Goal: Task Accomplishment & Management: Use online tool/utility

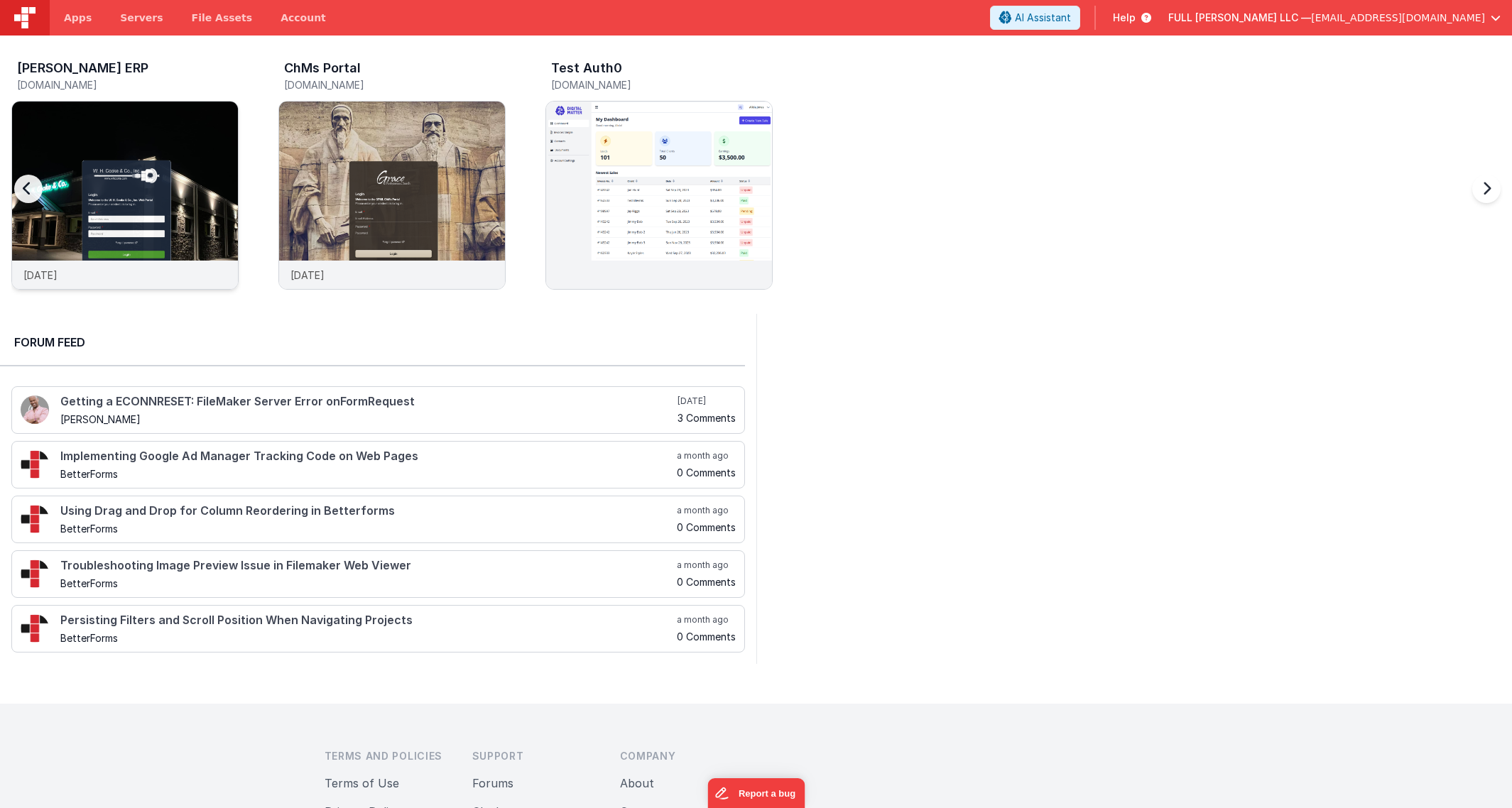
click at [207, 221] on img at bounding box center [125, 214] width 226 height 226
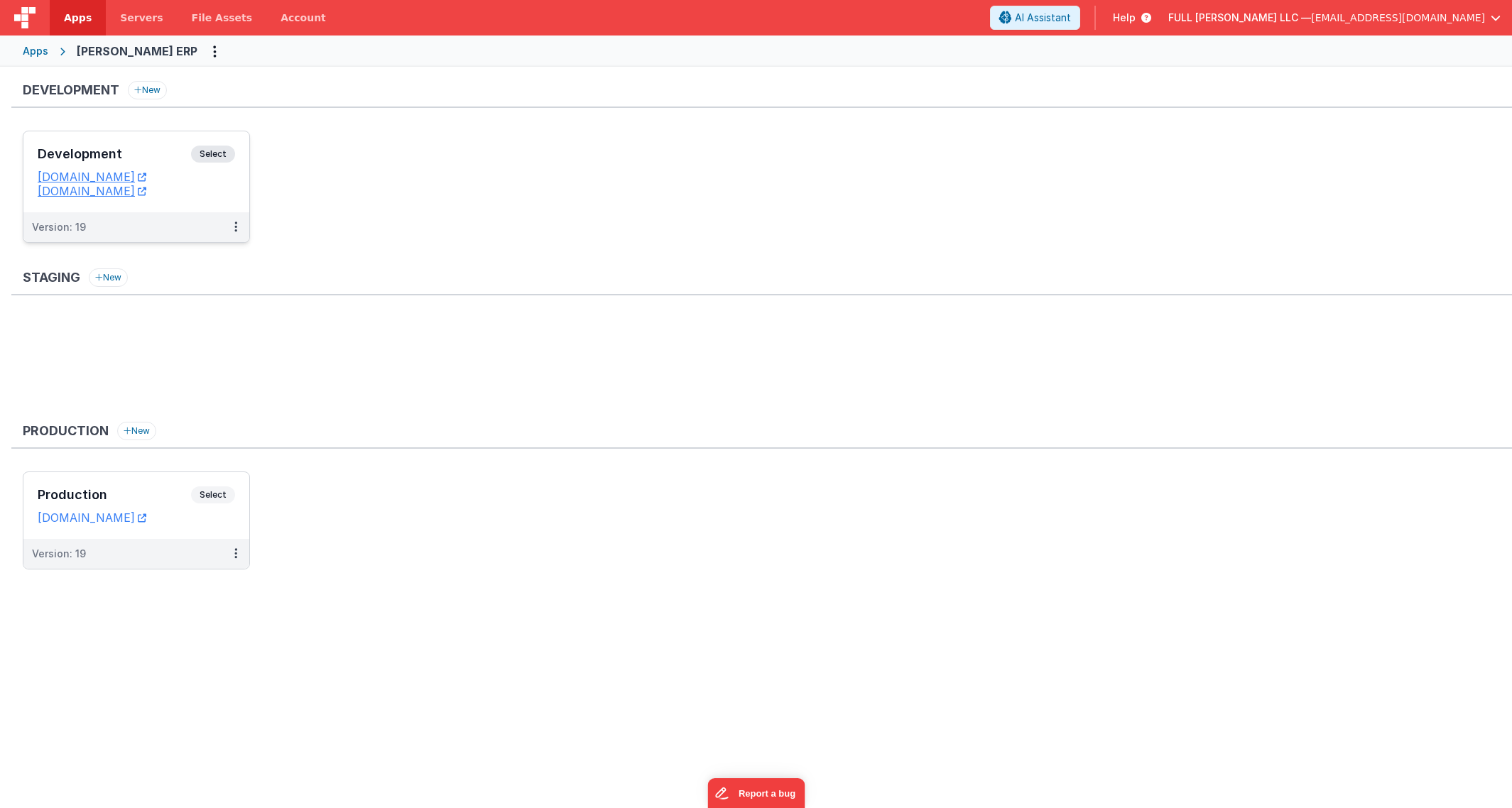
click at [164, 165] on div "Development Select" at bounding box center [136, 158] width 197 height 24
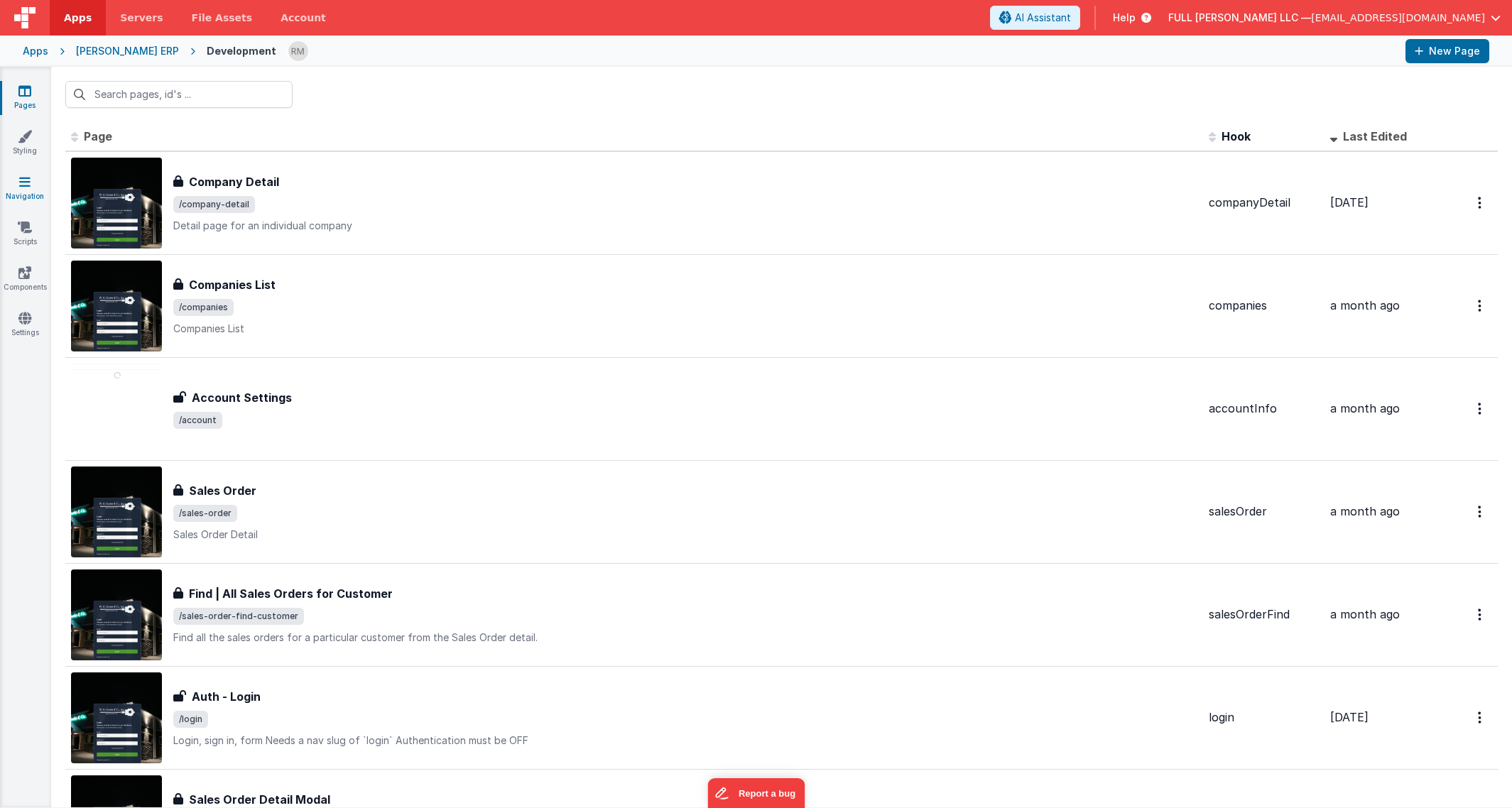
click at [26, 187] on icon at bounding box center [25, 182] width 12 height 14
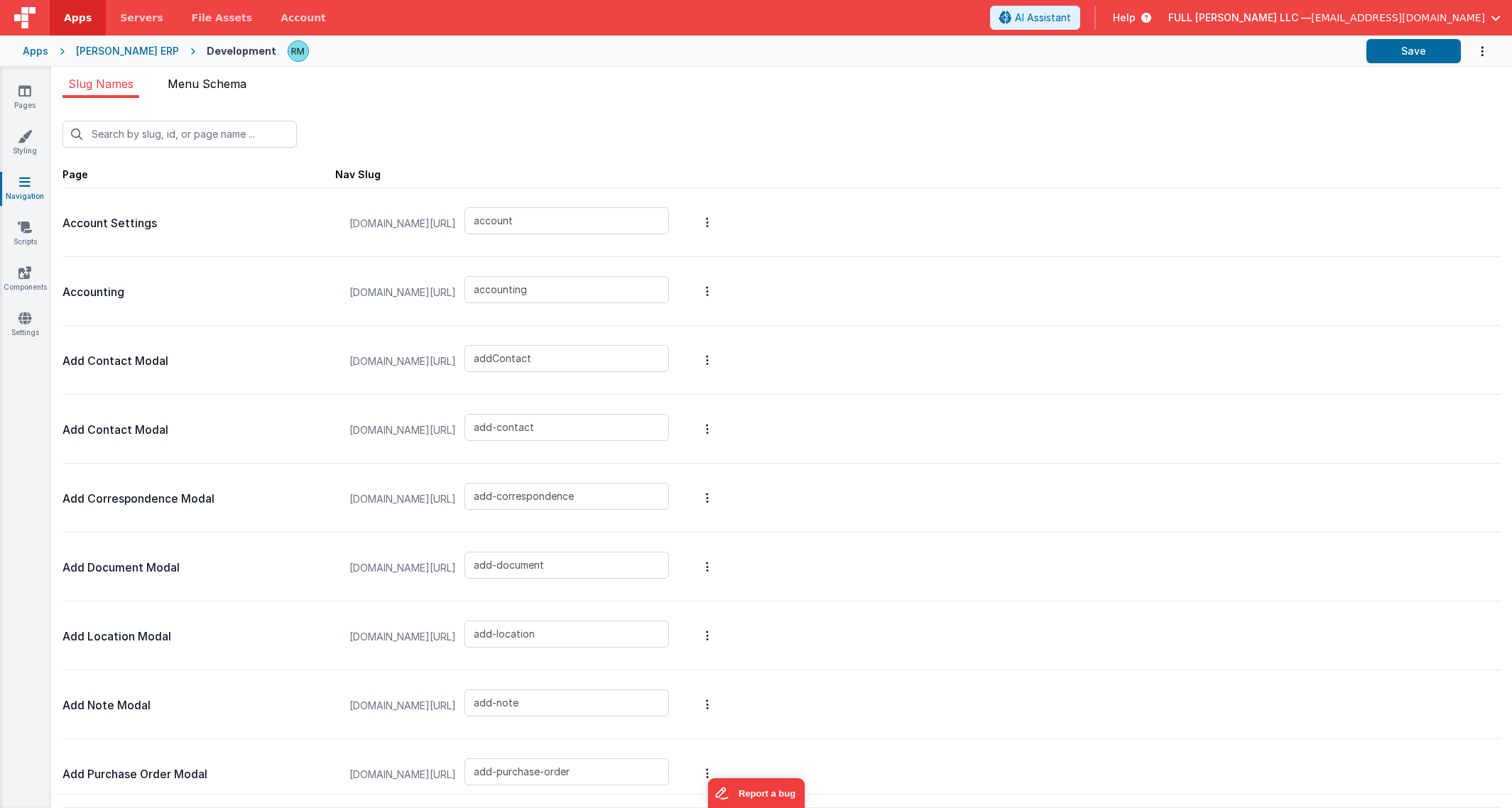
click at [208, 91] on li "Menu Schema" at bounding box center [207, 87] width 90 height 23
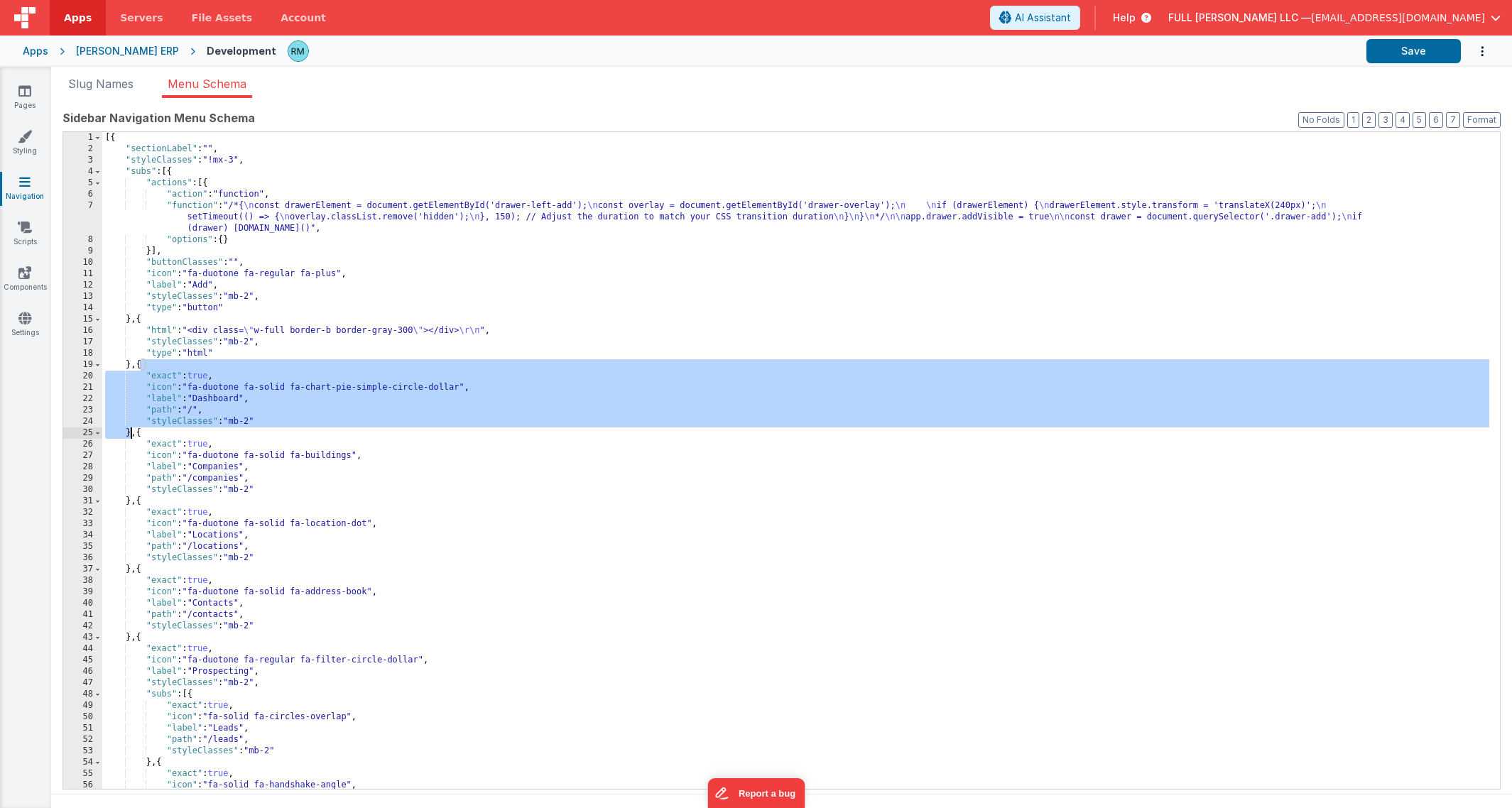
drag, startPoint x: 141, startPoint y: 365, endPoint x: 129, endPoint y: 431, distance: 67.1
click at [129, 431] on div "[{ "sectionLabel" : "" , "styleClasses" : "!mx-3" , "subs" : [{ "actions" : [{ …" at bounding box center [796, 472] width 1387 height 680
click at [139, 366] on div "[{ "sectionLabel" : "" , "styleClasses" : "!mx-3" , "subs" : [{ "actions" : [{ …" at bounding box center [796, 472] width 1387 height 680
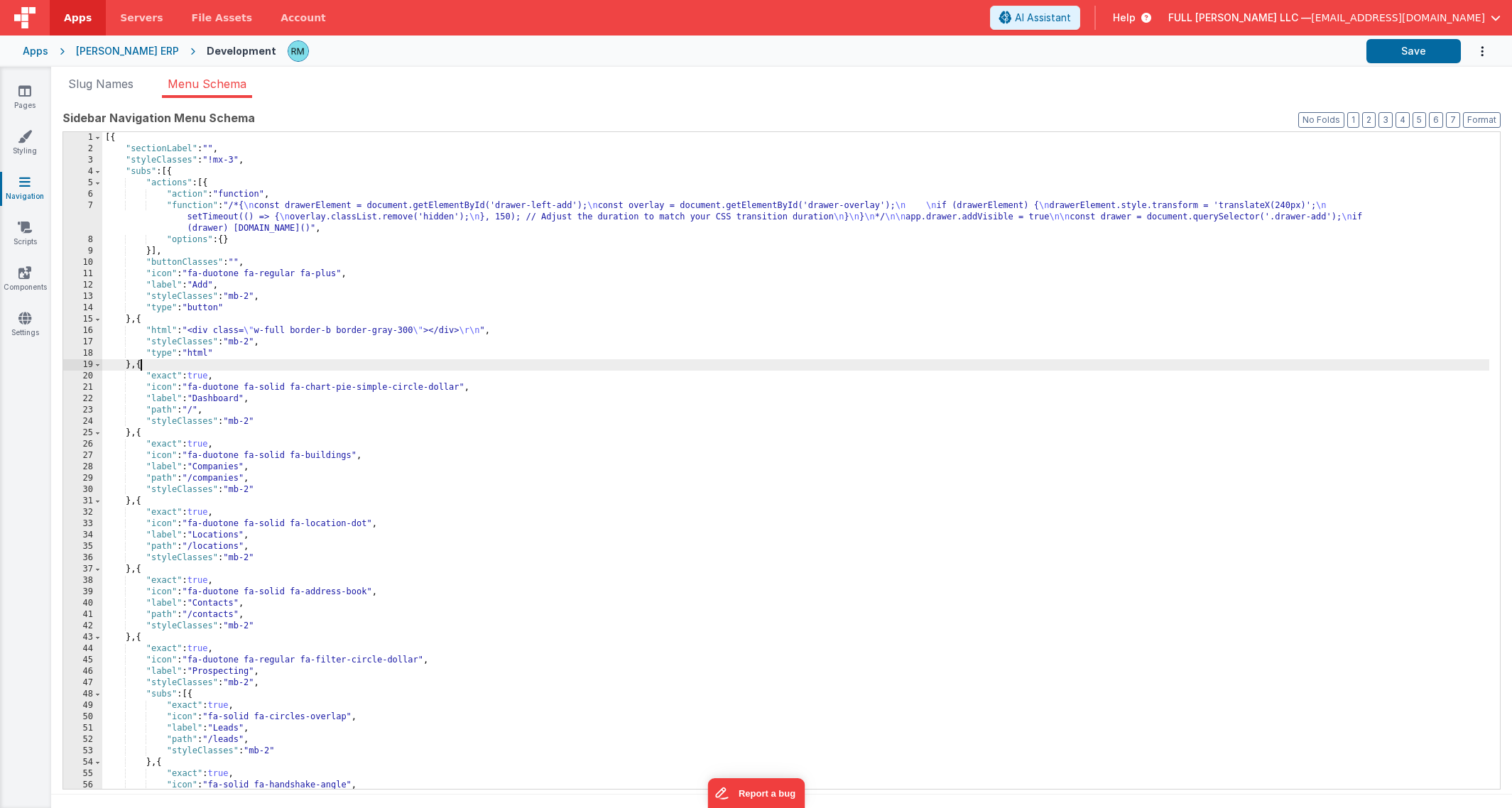
paste textarea
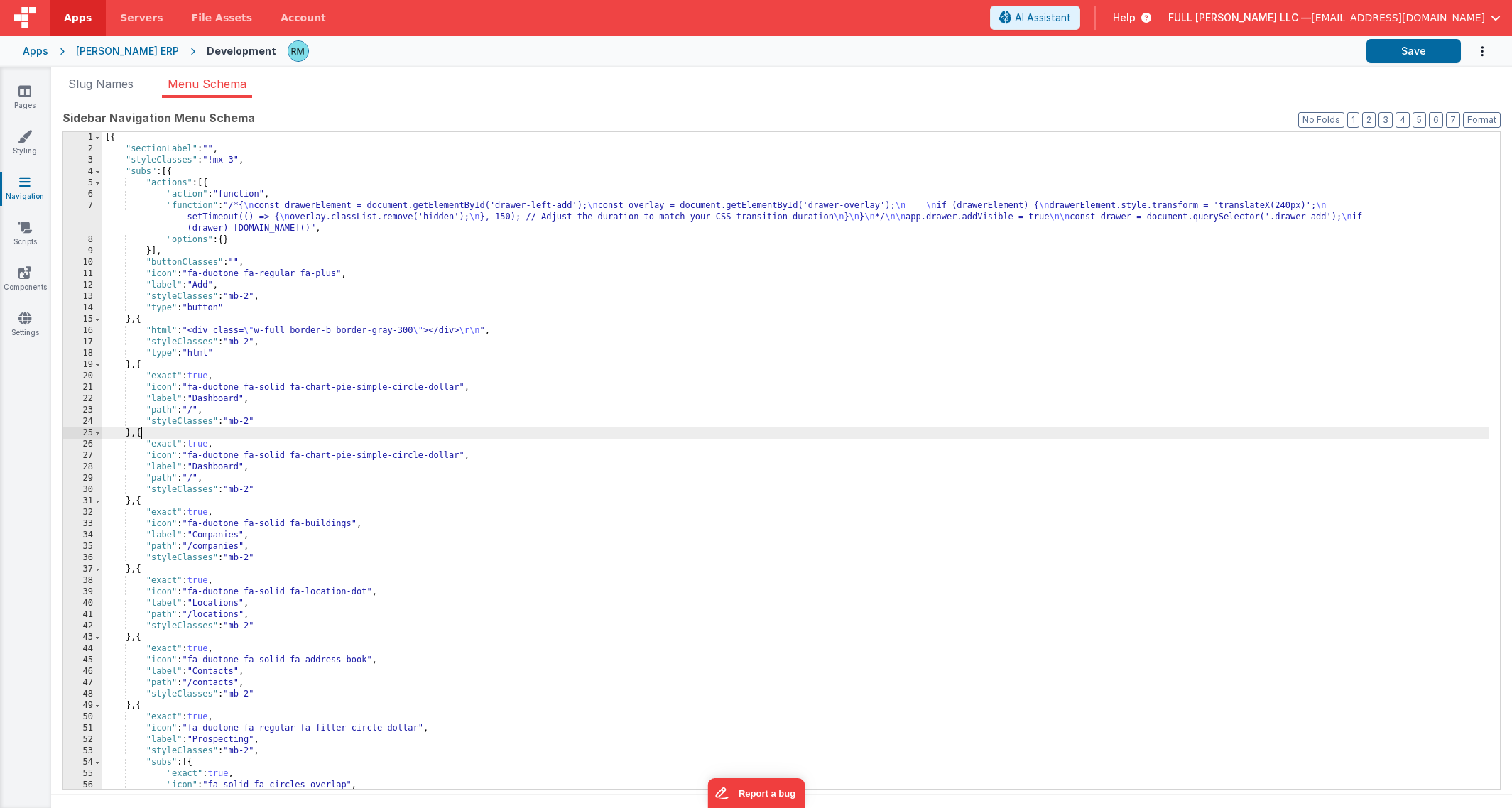
click at [244, 402] on div "[{ "sectionLabel" : "" , "styleClasses" : "!mx-3" , "subs" : [{ "actions" : [{ …" at bounding box center [796, 472] width 1387 height 680
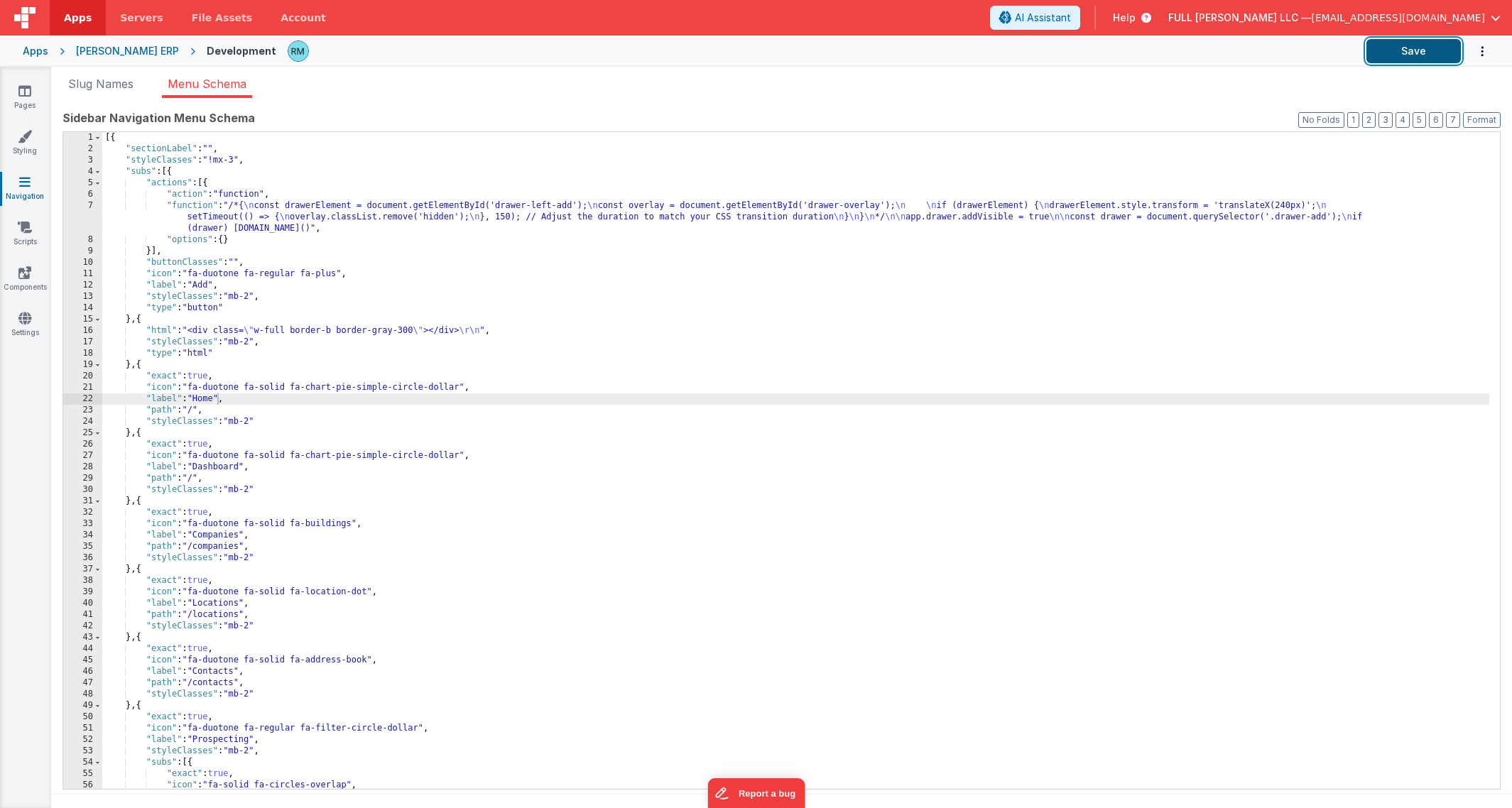
click at [1411, 59] on button "Save" at bounding box center [1413, 51] width 94 height 24
click at [33, 99] on link "Pages" at bounding box center [24, 97] width 51 height 28
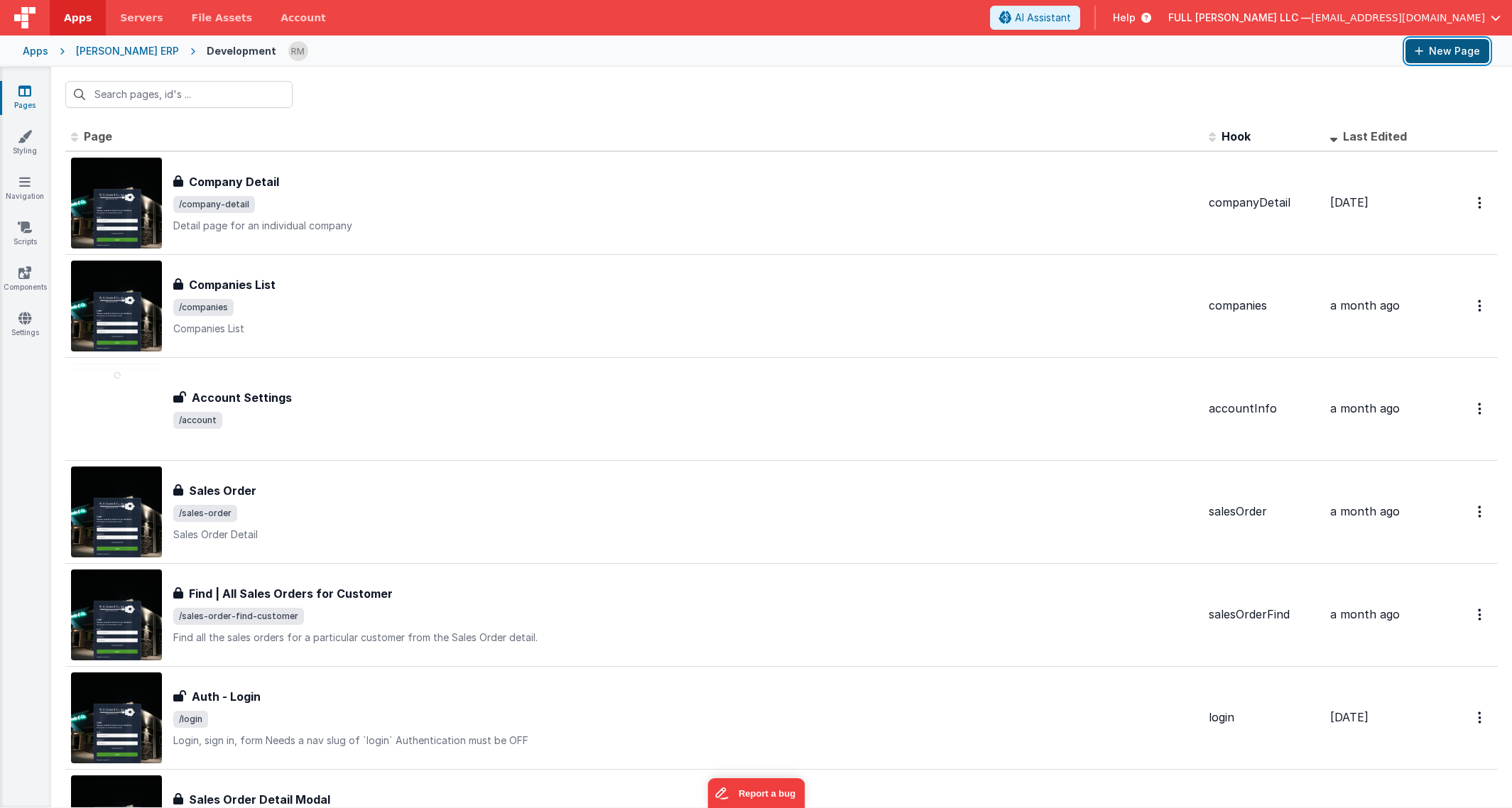
click at [1454, 49] on button "New Page" at bounding box center [1447, 51] width 83 height 24
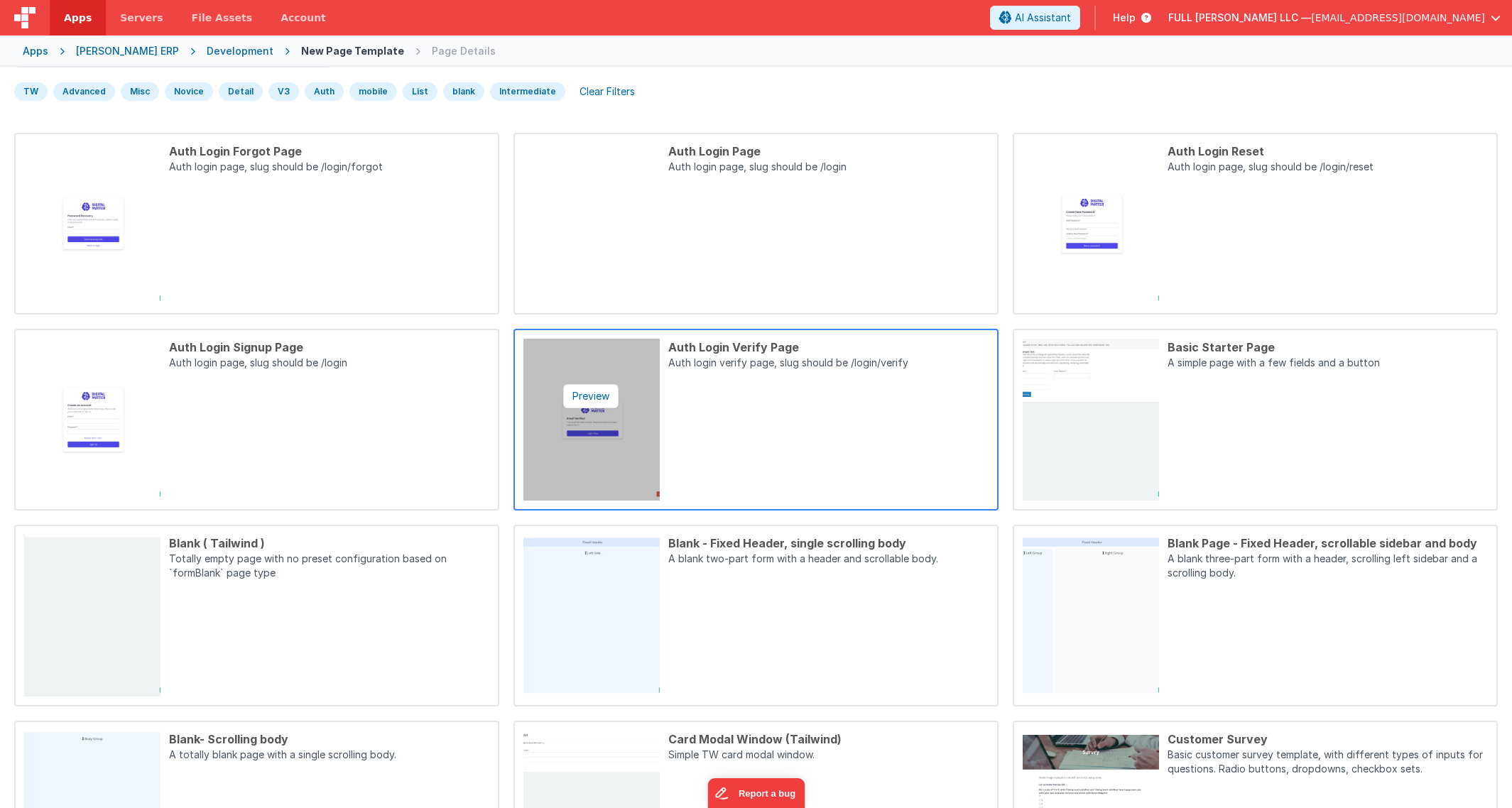
scroll to position [199, 0]
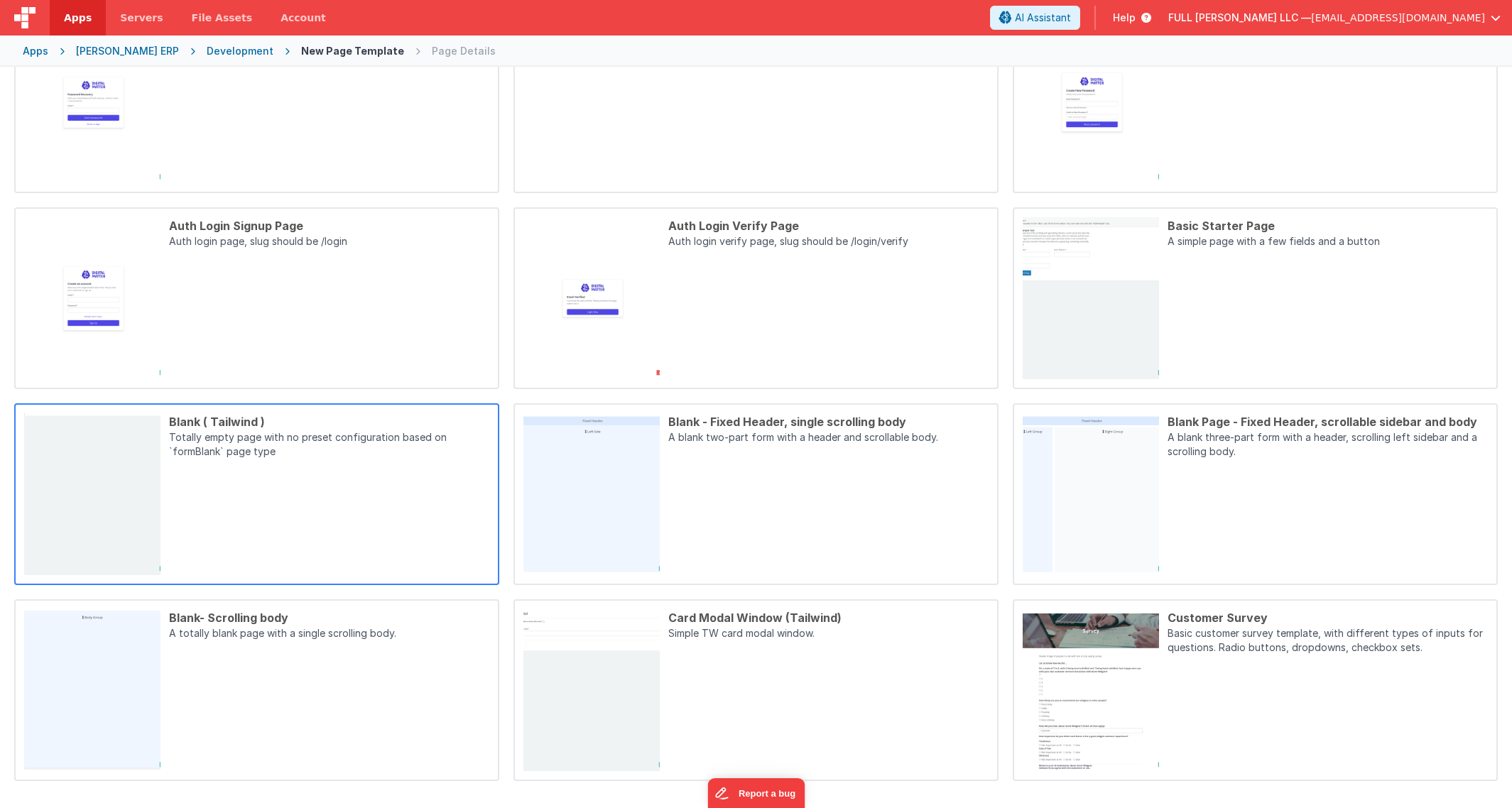
click at [435, 481] on div "Blank ( Tailwind ) Totally empty page with no preset configuration based on `fo…" at bounding box center [325, 494] width 329 height 162
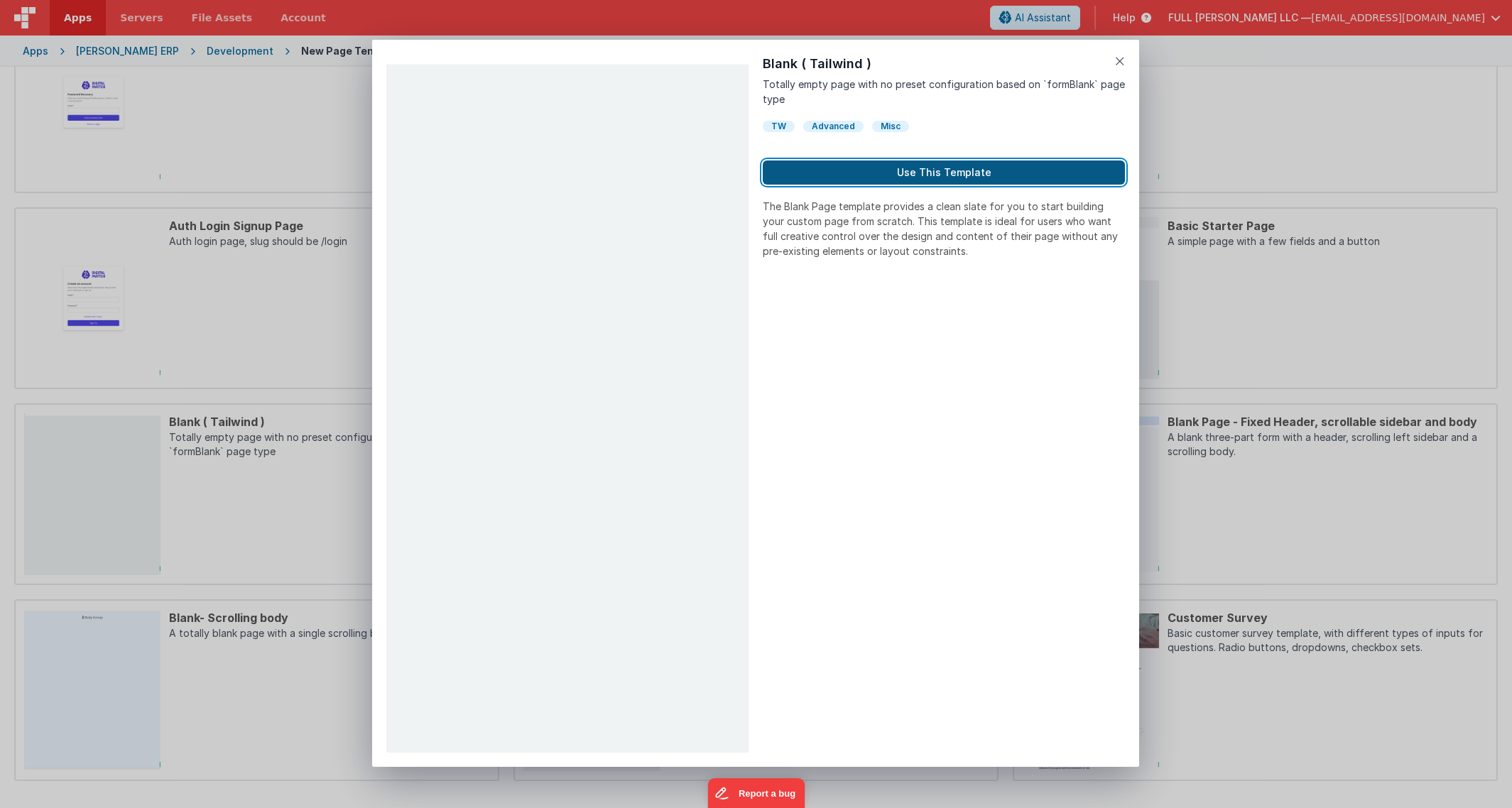
click at [883, 174] on button "Use This Template" at bounding box center [943, 173] width 362 height 24
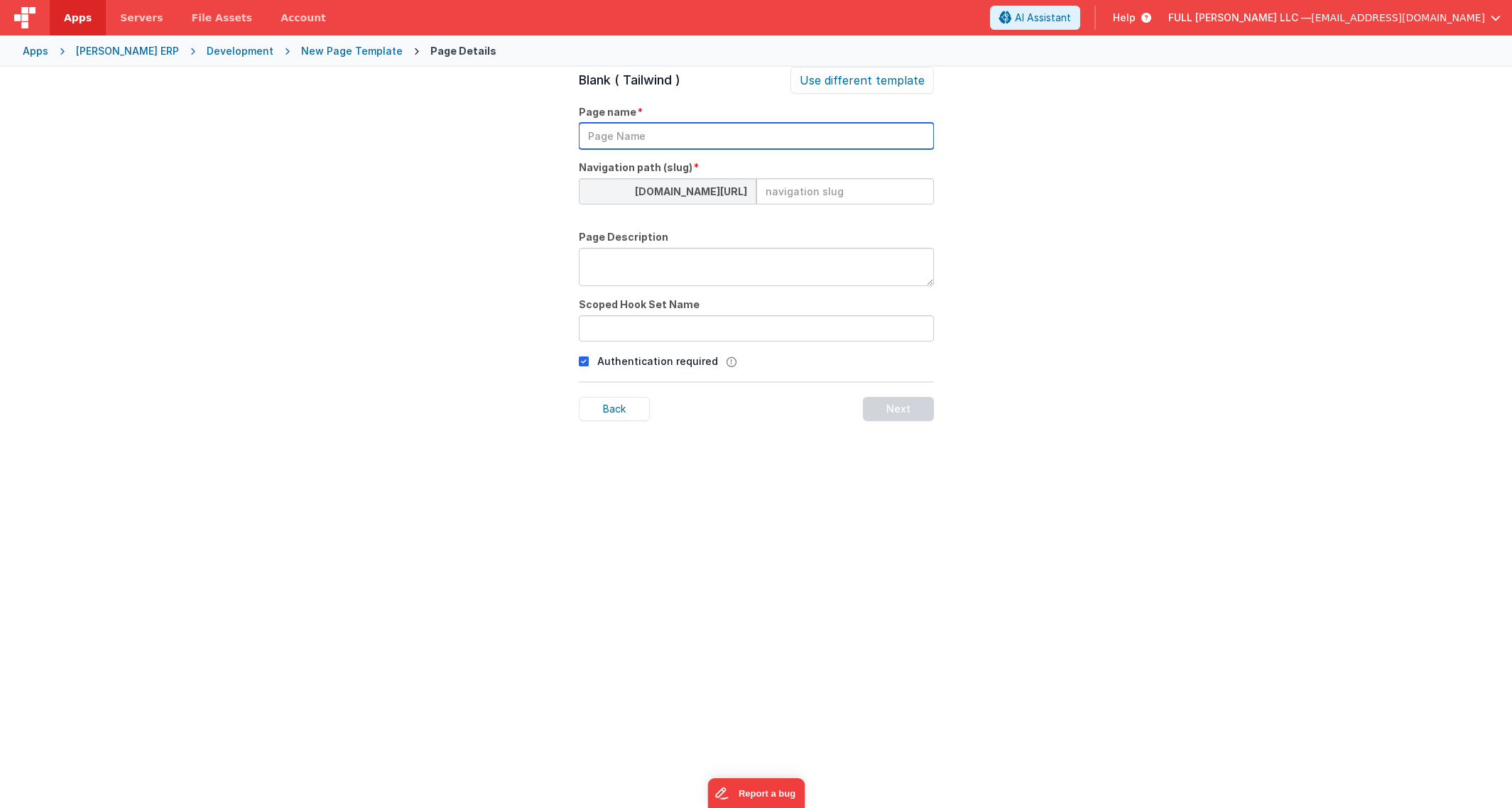
click at [725, 143] on input "text" at bounding box center [756, 136] width 356 height 27
type input "Home"
click at [864, 196] on input at bounding box center [845, 191] width 178 height 27
type input "home"
click at [778, 265] on textarea at bounding box center [756, 266] width 356 height 38
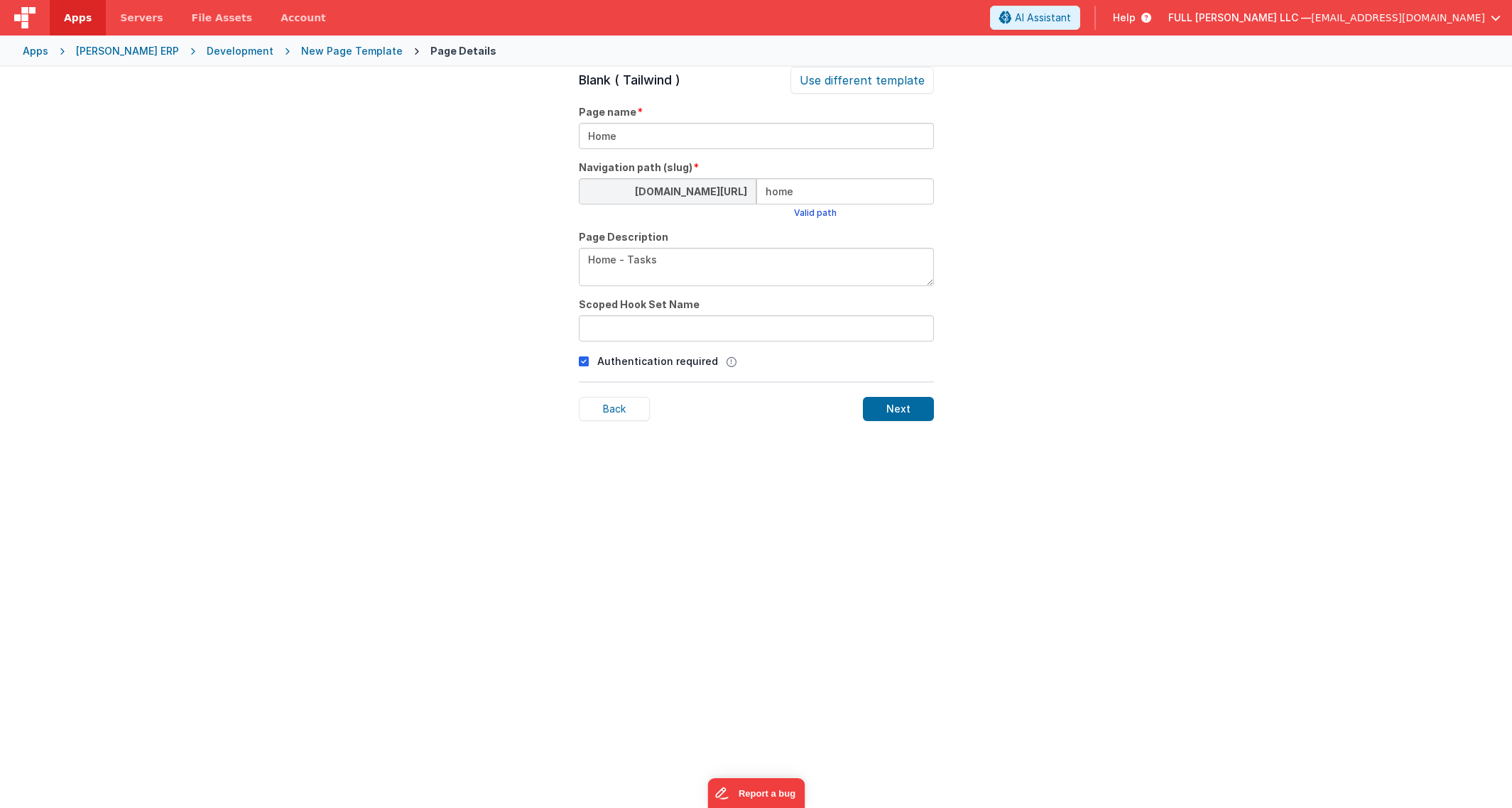
type textarea "Home - Tasks"
click at [792, 326] on input "text" at bounding box center [756, 328] width 356 height 27
type input "home"
click at [905, 412] on div "Next" at bounding box center [898, 409] width 71 height 24
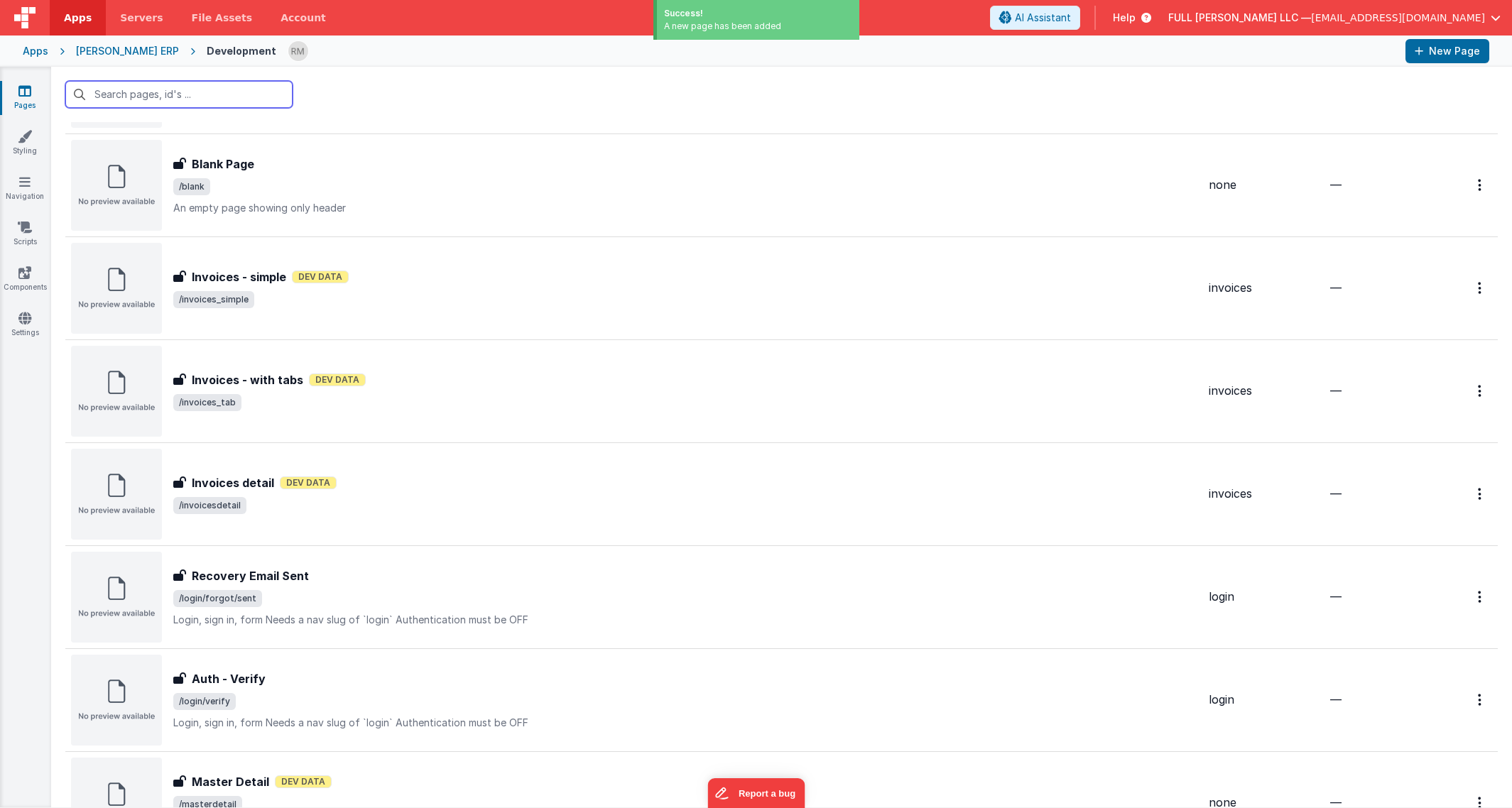
scroll to position [4252, 0]
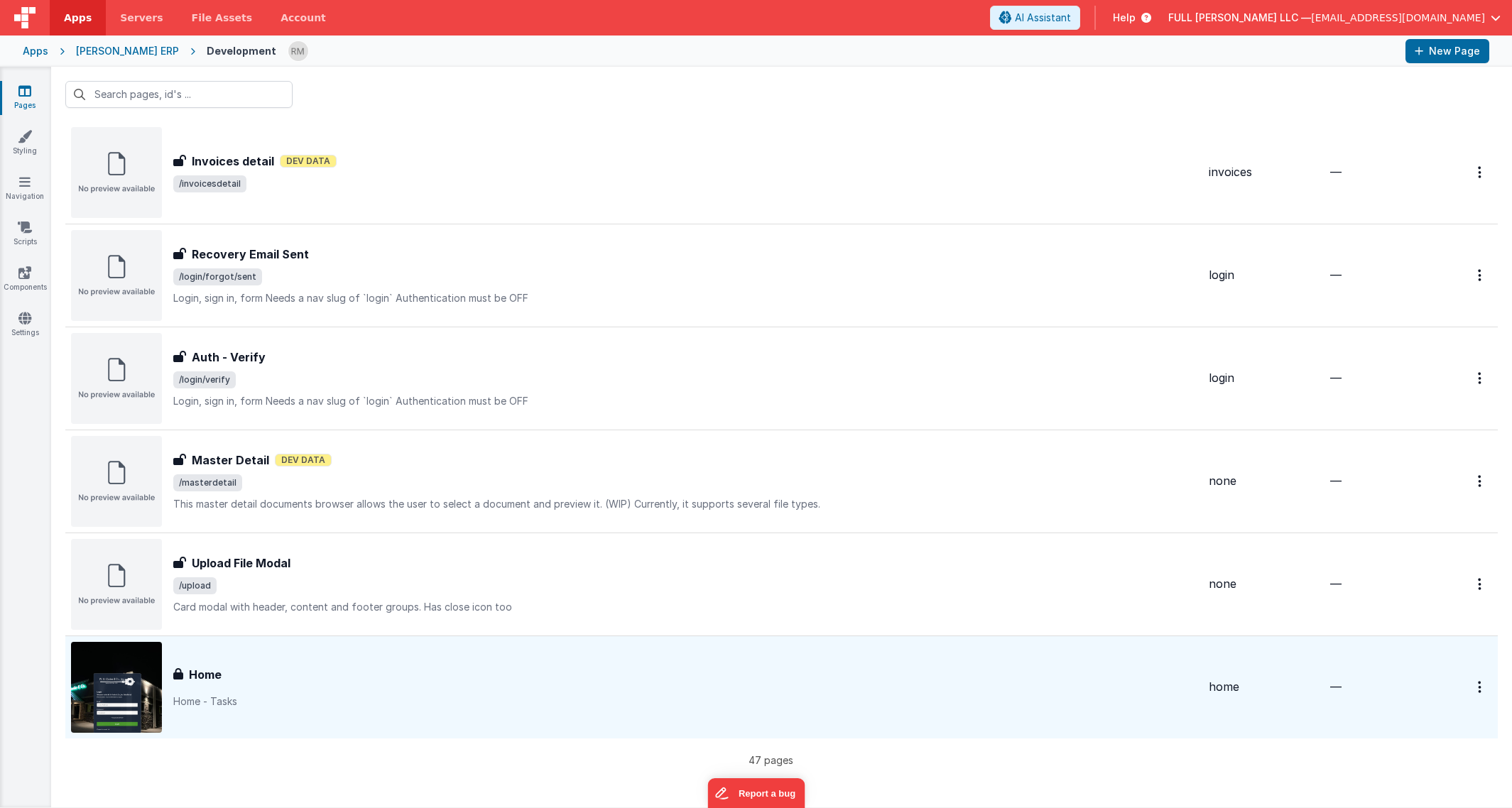
click at [621, 688] on div "Home Home Home - Tasks" at bounding box center [685, 687] width 1024 height 42
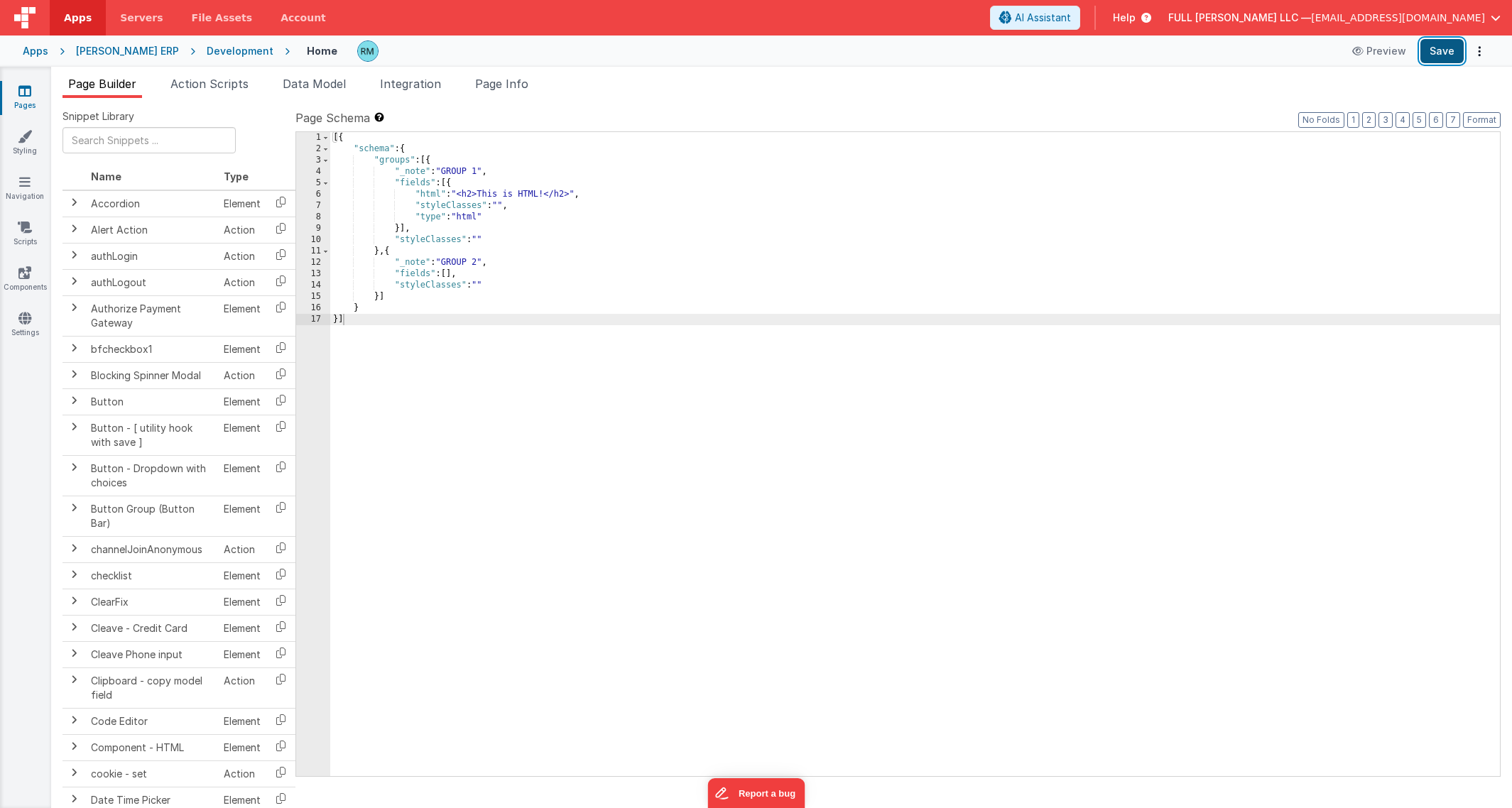
click at [1436, 60] on button "Save" at bounding box center [1442, 51] width 43 height 24
click at [24, 317] on icon at bounding box center [25, 318] width 13 height 14
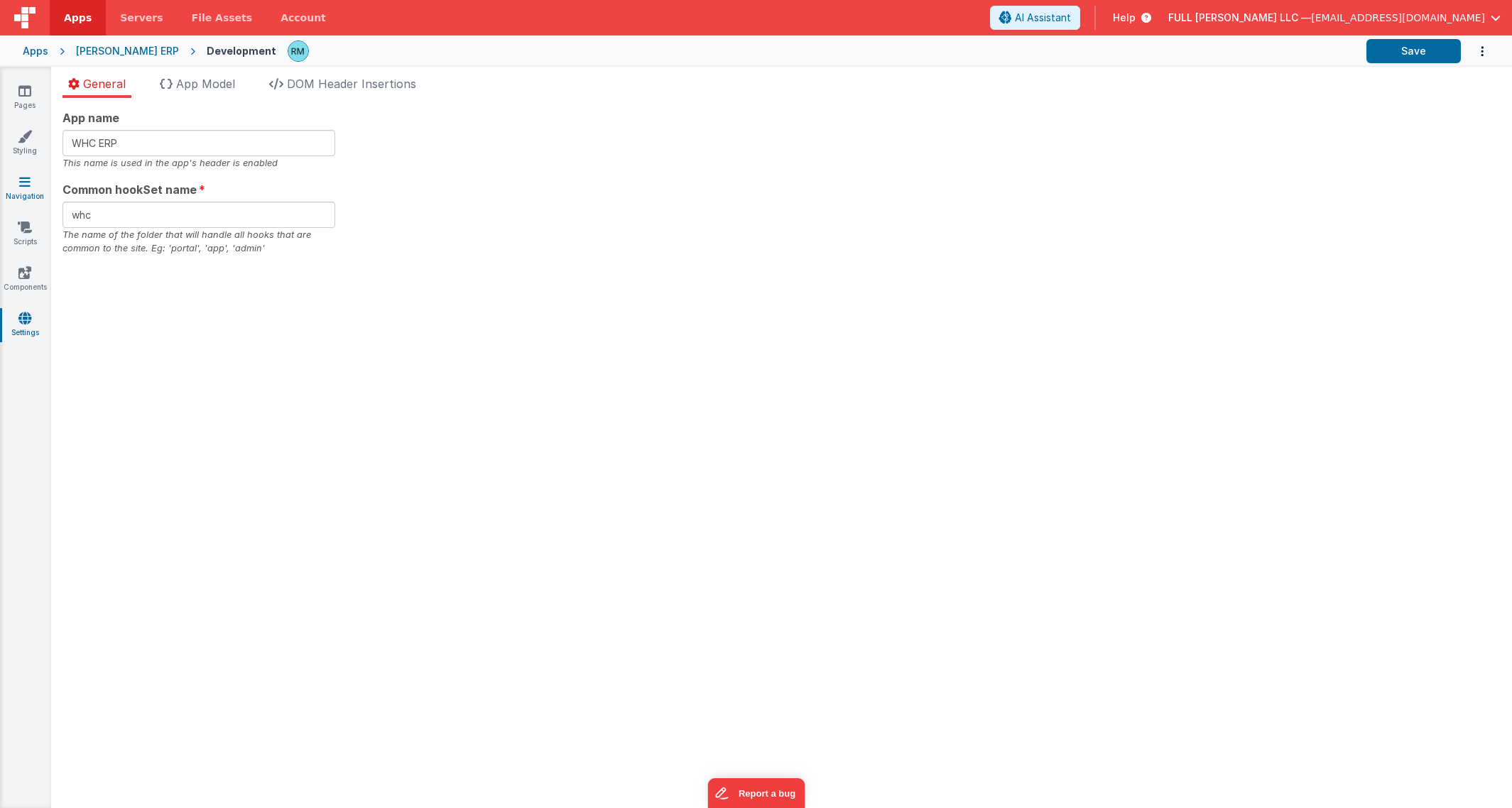
click at [24, 189] on link "Navigation" at bounding box center [24, 189] width 51 height 28
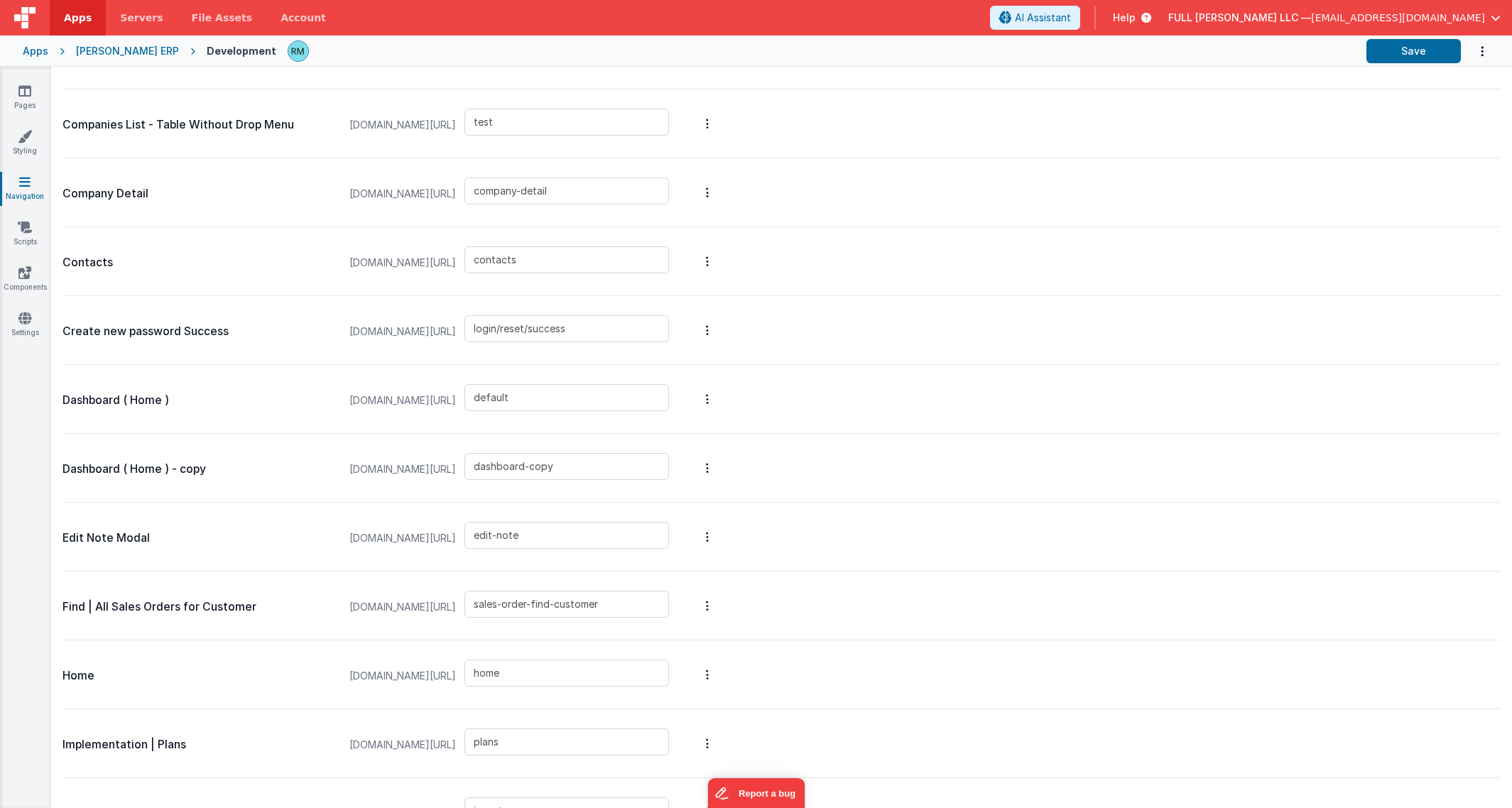
scroll to position [1495, 0]
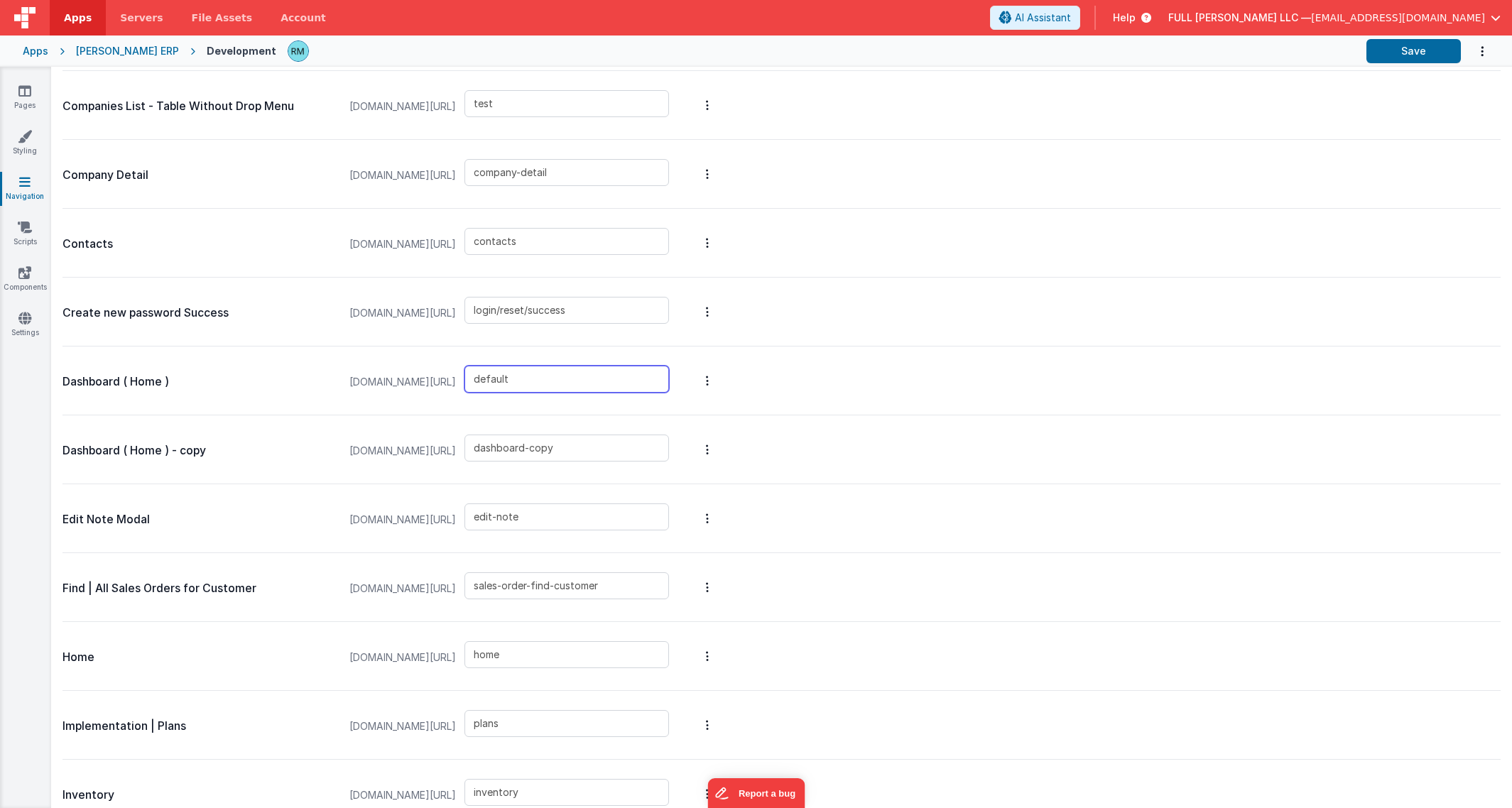
drag, startPoint x: 598, startPoint y: 380, endPoint x: 507, endPoint y: 376, distance: 91.1
click at [507, 376] on div "[DOMAIN_NAME][URL] default" at bounding box center [510, 382] width 337 height 54
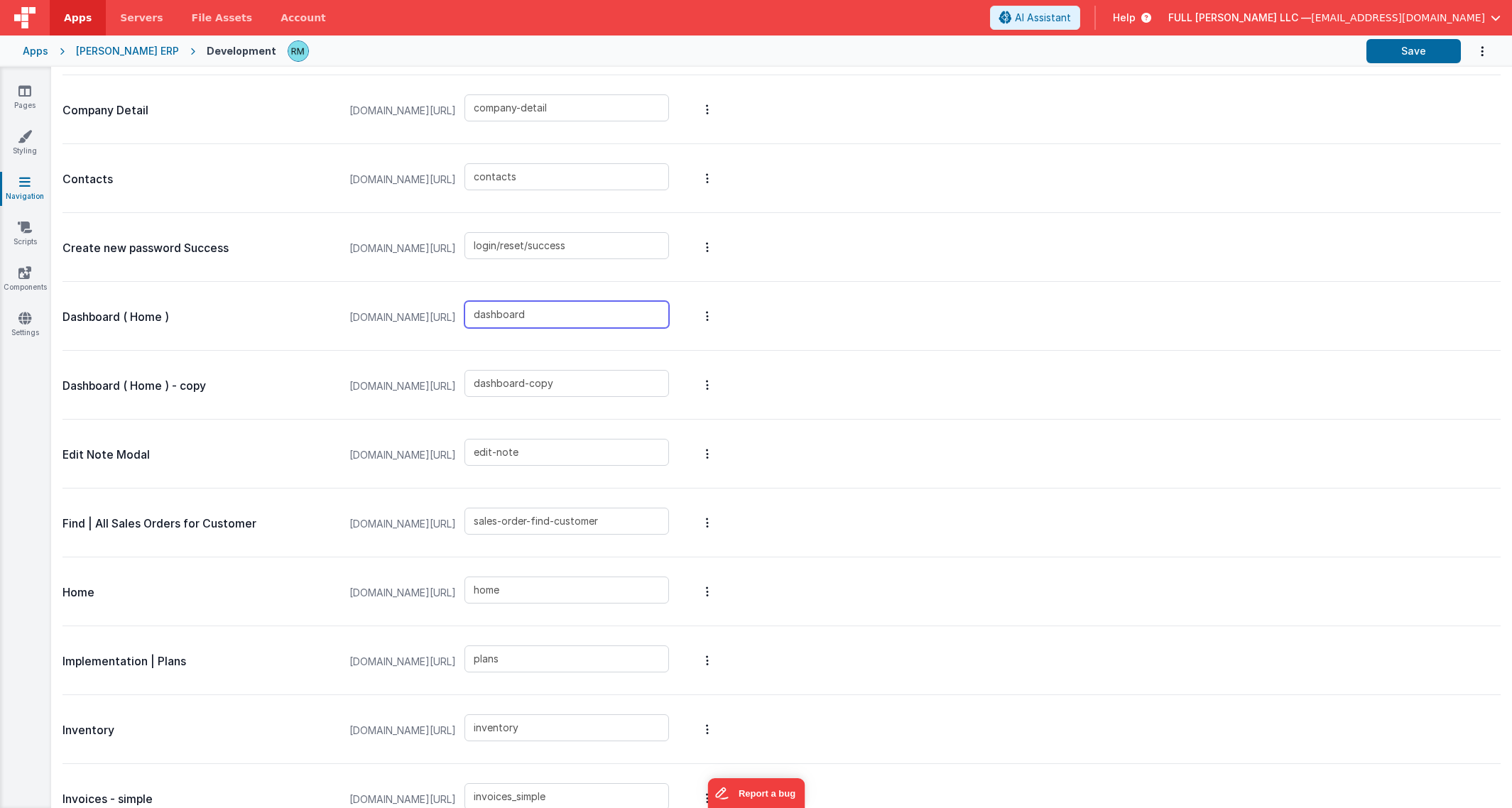
scroll to position [1578, 0]
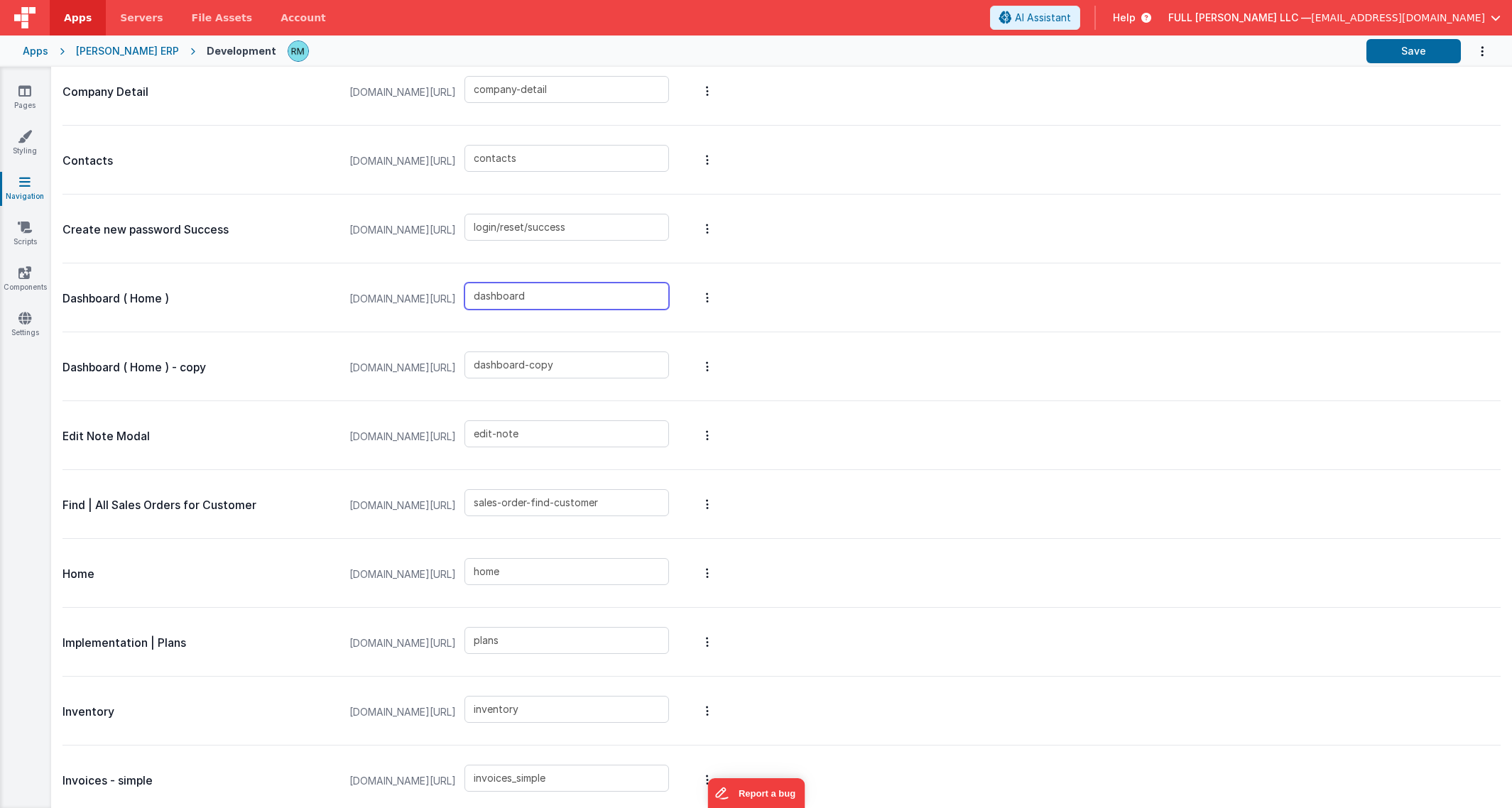
type input "dashboard"
drag, startPoint x: 588, startPoint y: 576, endPoint x: 510, endPoint y: 568, distance: 78.4
click at [510, 568] on div "[DOMAIN_NAME][URL] home" at bounding box center [510, 574] width 337 height 54
type input "default"
click at [1420, 51] on button "Save" at bounding box center [1413, 51] width 94 height 24
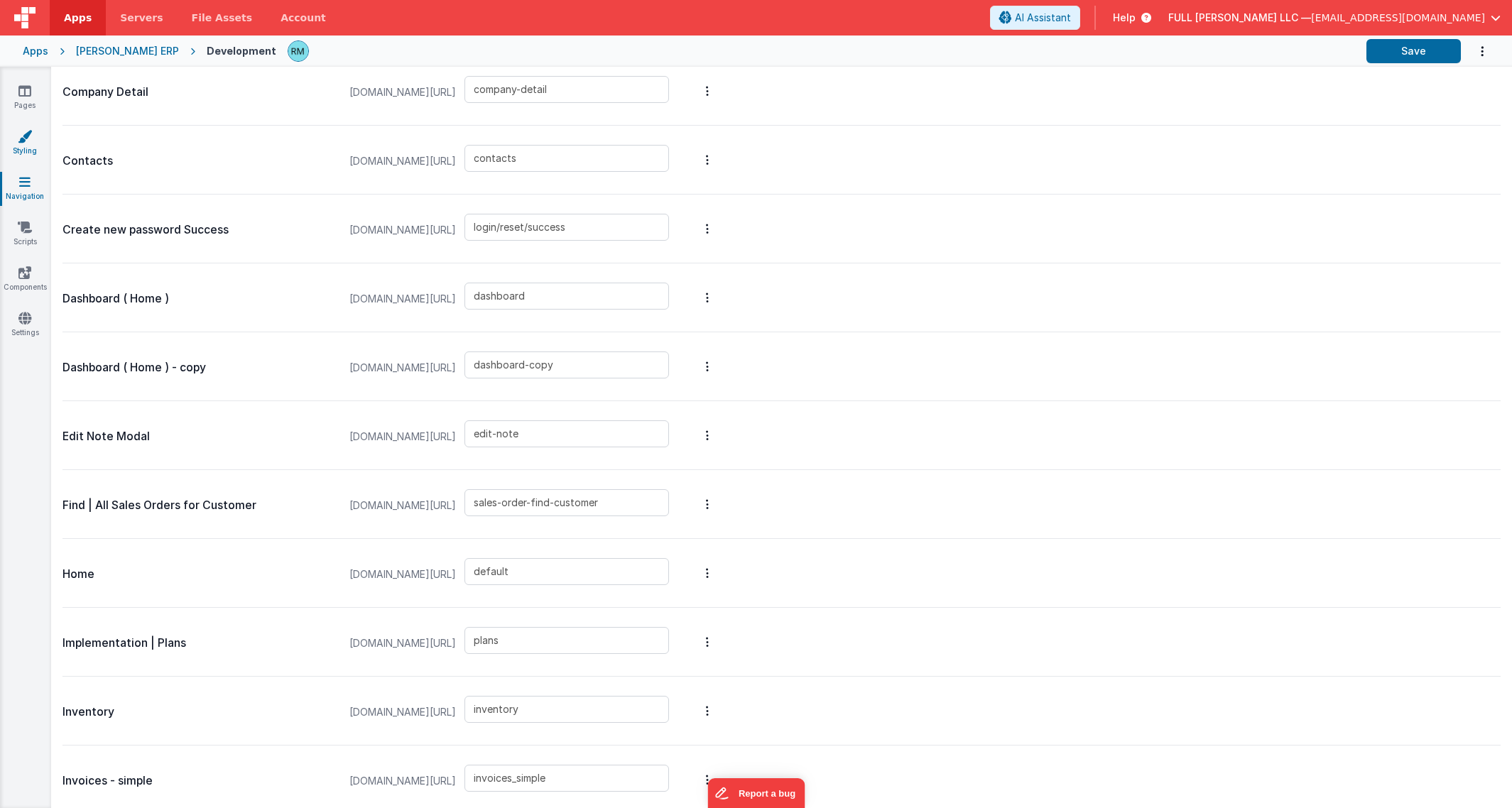
click at [30, 134] on icon at bounding box center [25, 137] width 14 height 14
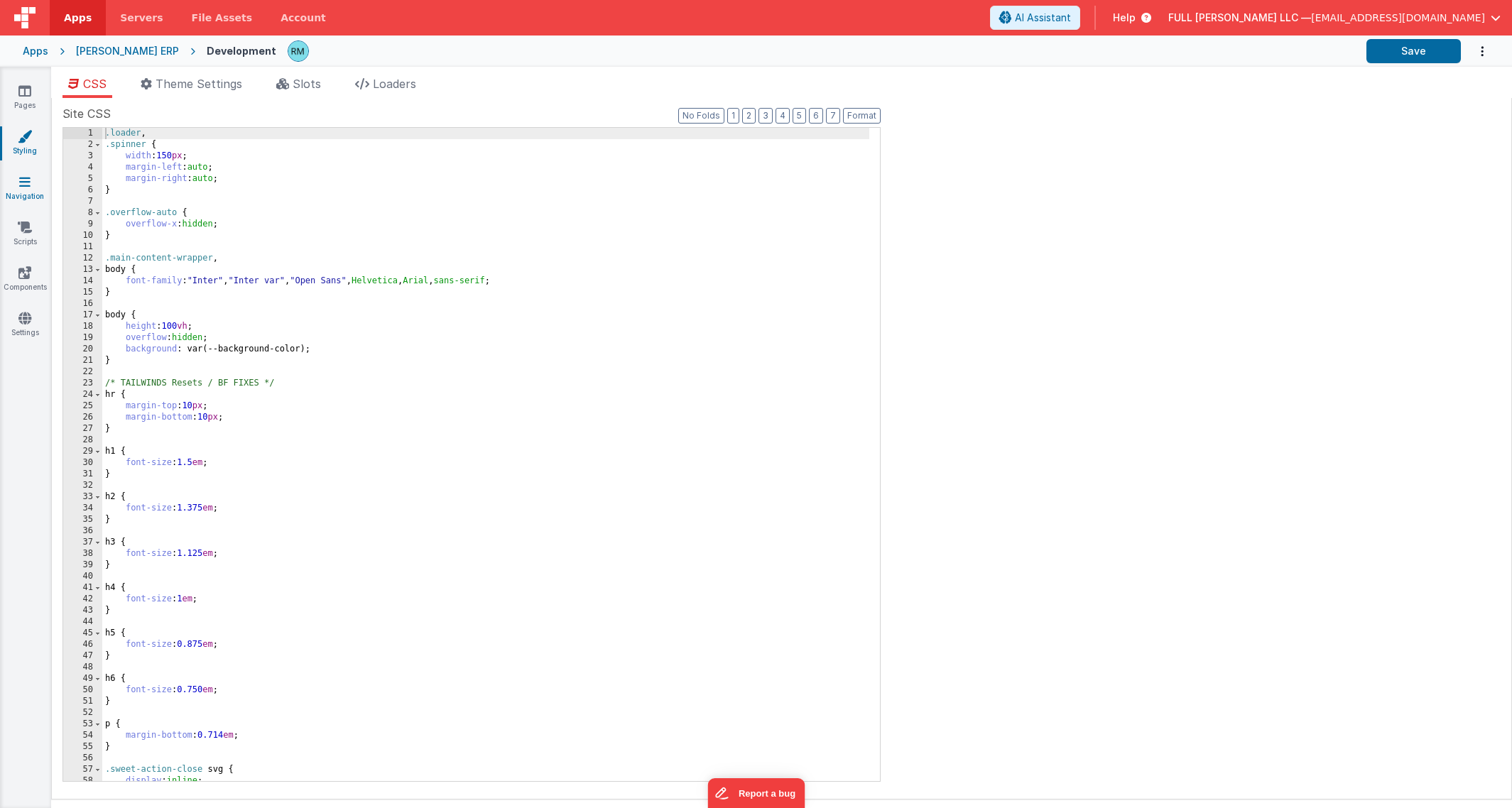
click at [34, 186] on link "Navigation" at bounding box center [24, 189] width 51 height 28
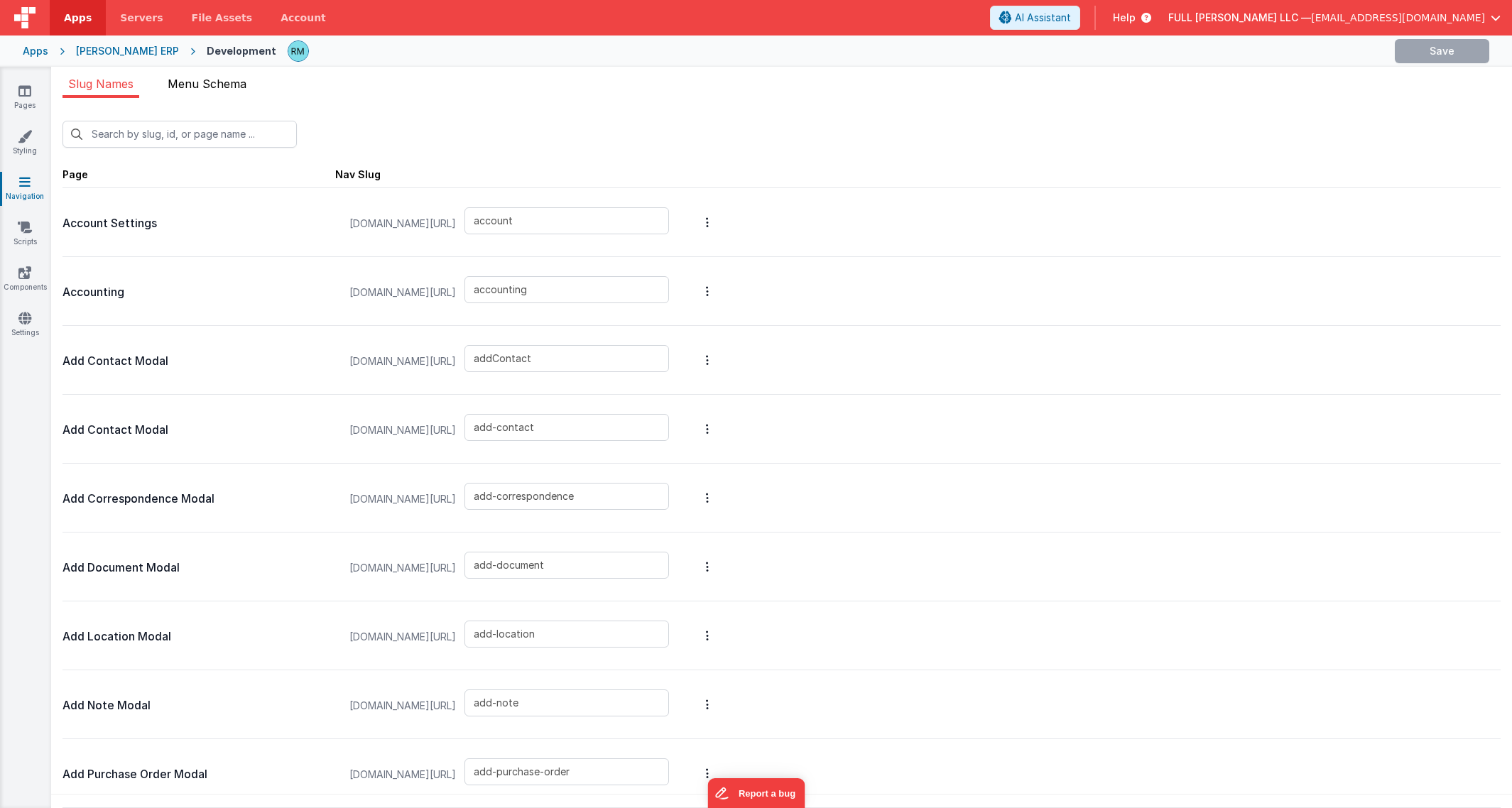
click at [214, 83] on span "Menu Schema" at bounding box center [207, 84] width 79 height 14
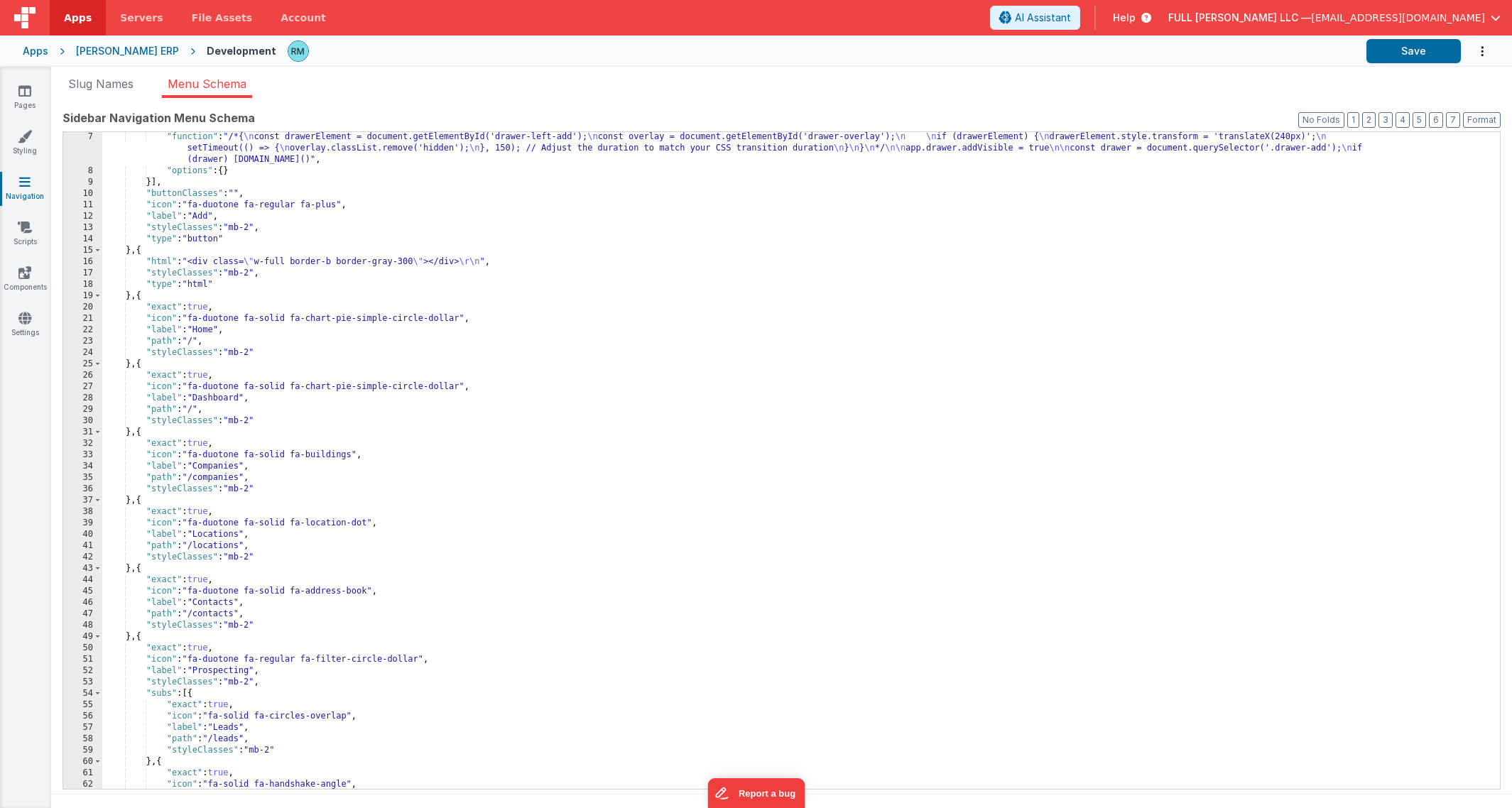
scroll to position [69, 0]
click at [198, 410] on div ""function" : "/*{ \n const drawerElement = document.getElementById('drawer-left…" at bounding box center [796, 483] width 1387 height 702
click at [1407, 56] on button "Save" at bounding box center [1413, 51] width 94 height 24
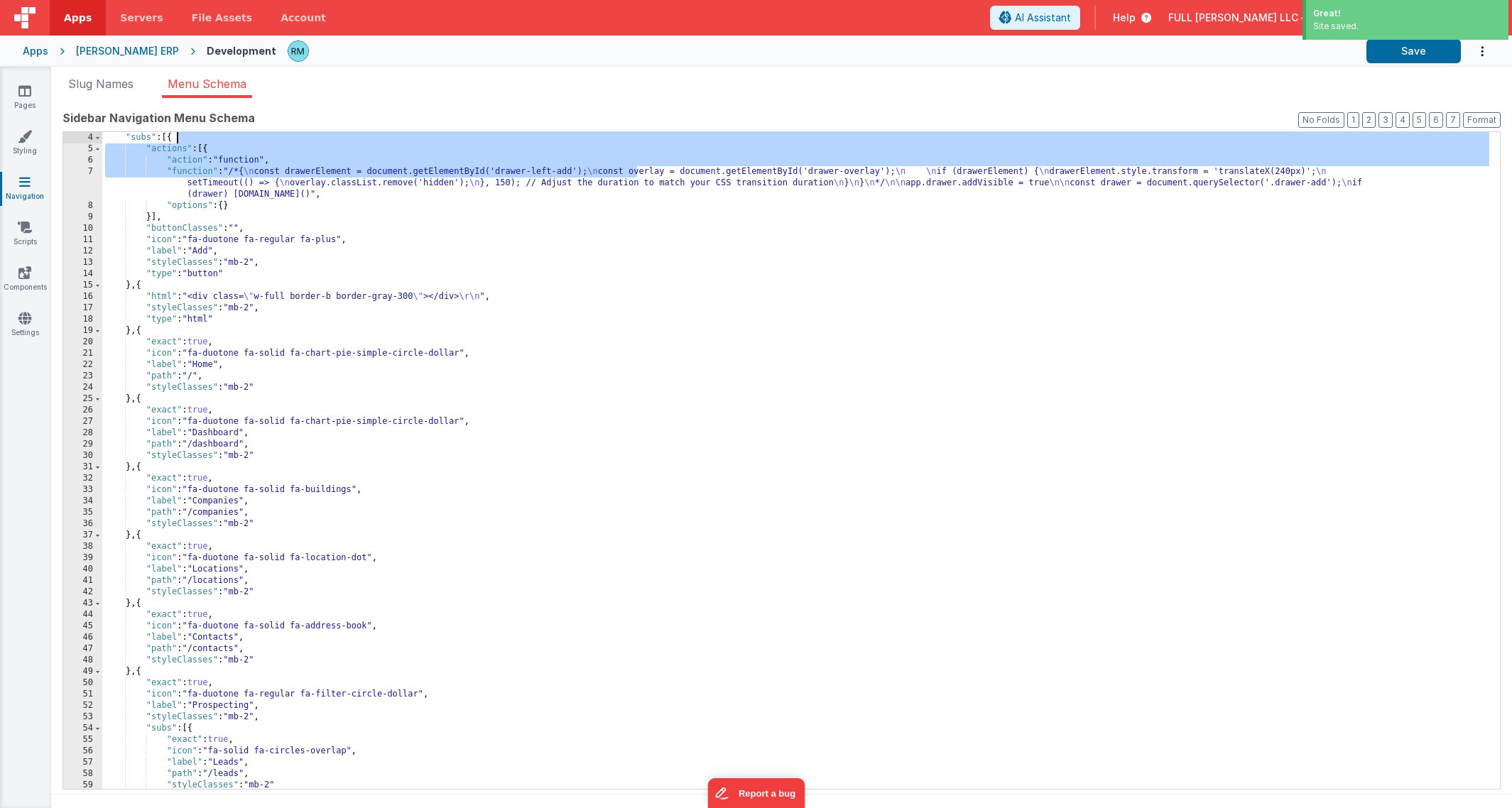
drag, startPoint x: 641, startPoint y: 130, endPoint x: 653, endPoint y: 129, distance: 12.0
click at [643, 130] on div "Sidebar Navigation Menu Schema Format 7 6 5 4 3 2 1 No Folds 4 5 6 7 8 9 10 11 …" at bounding box center [782, 449] width 1439 height 679
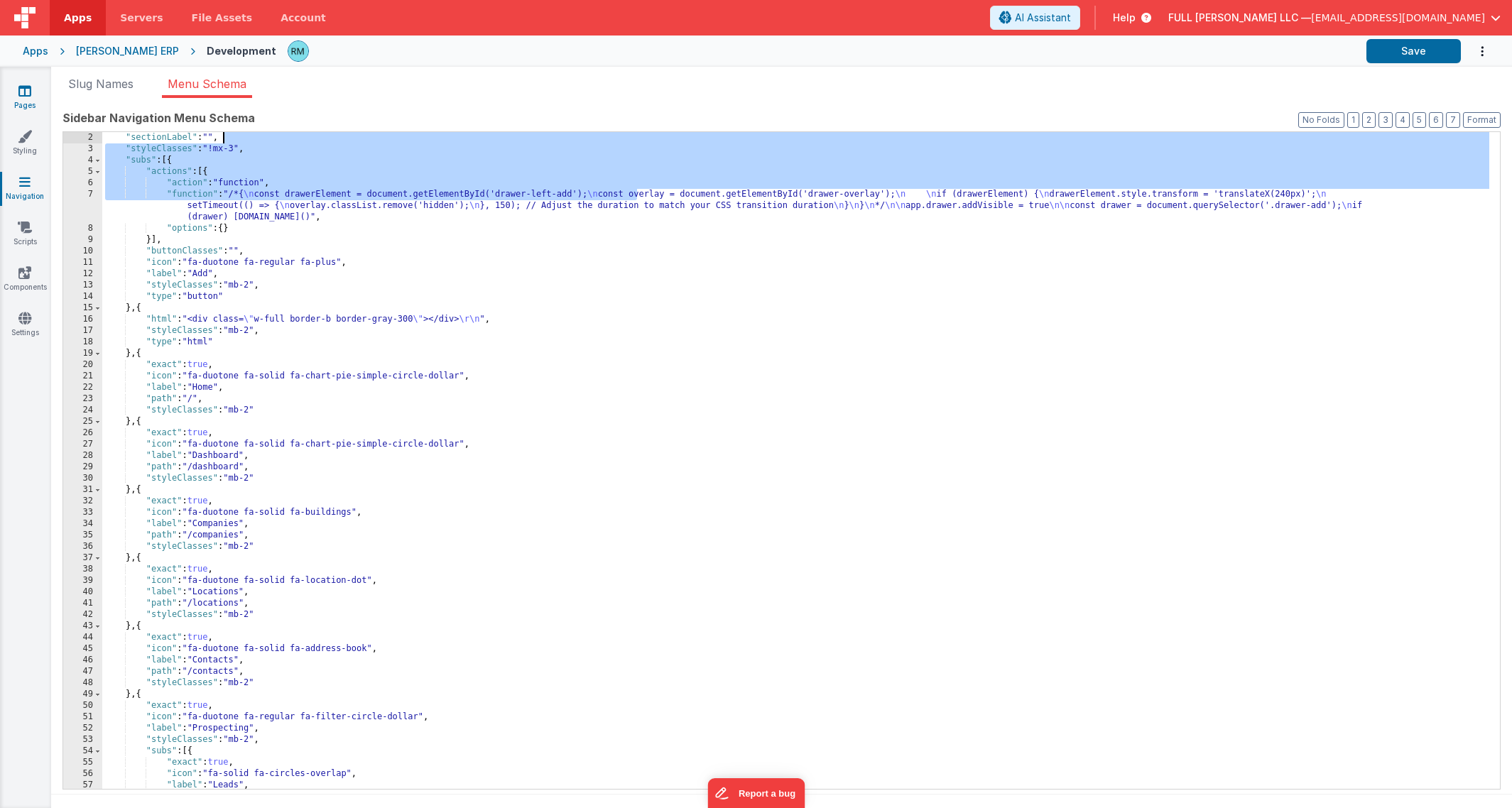
click at [22, 98] on link "Pages" at bounding box center [24, 97] width 51 height 28
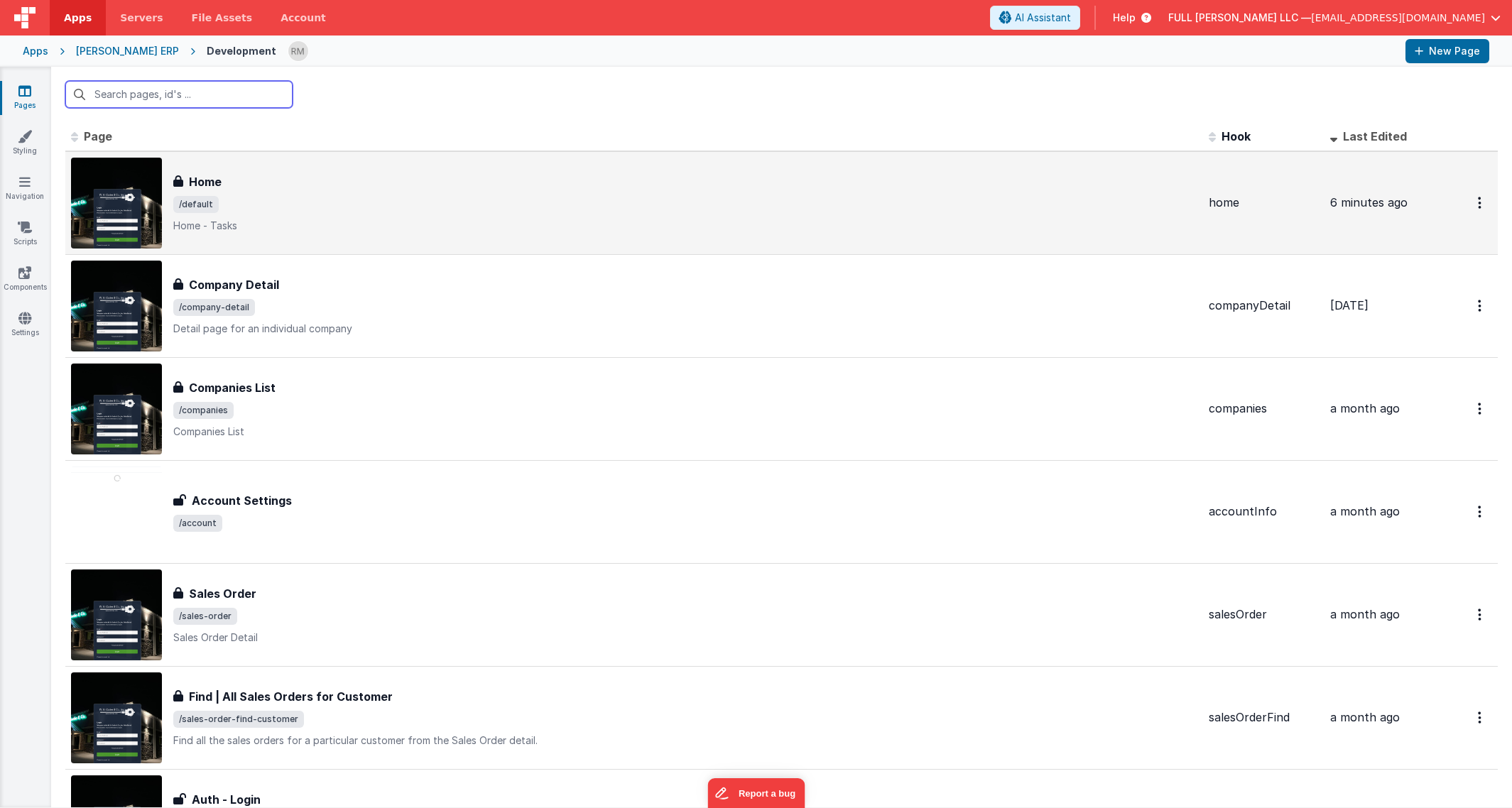
scroll to position [27, 0]
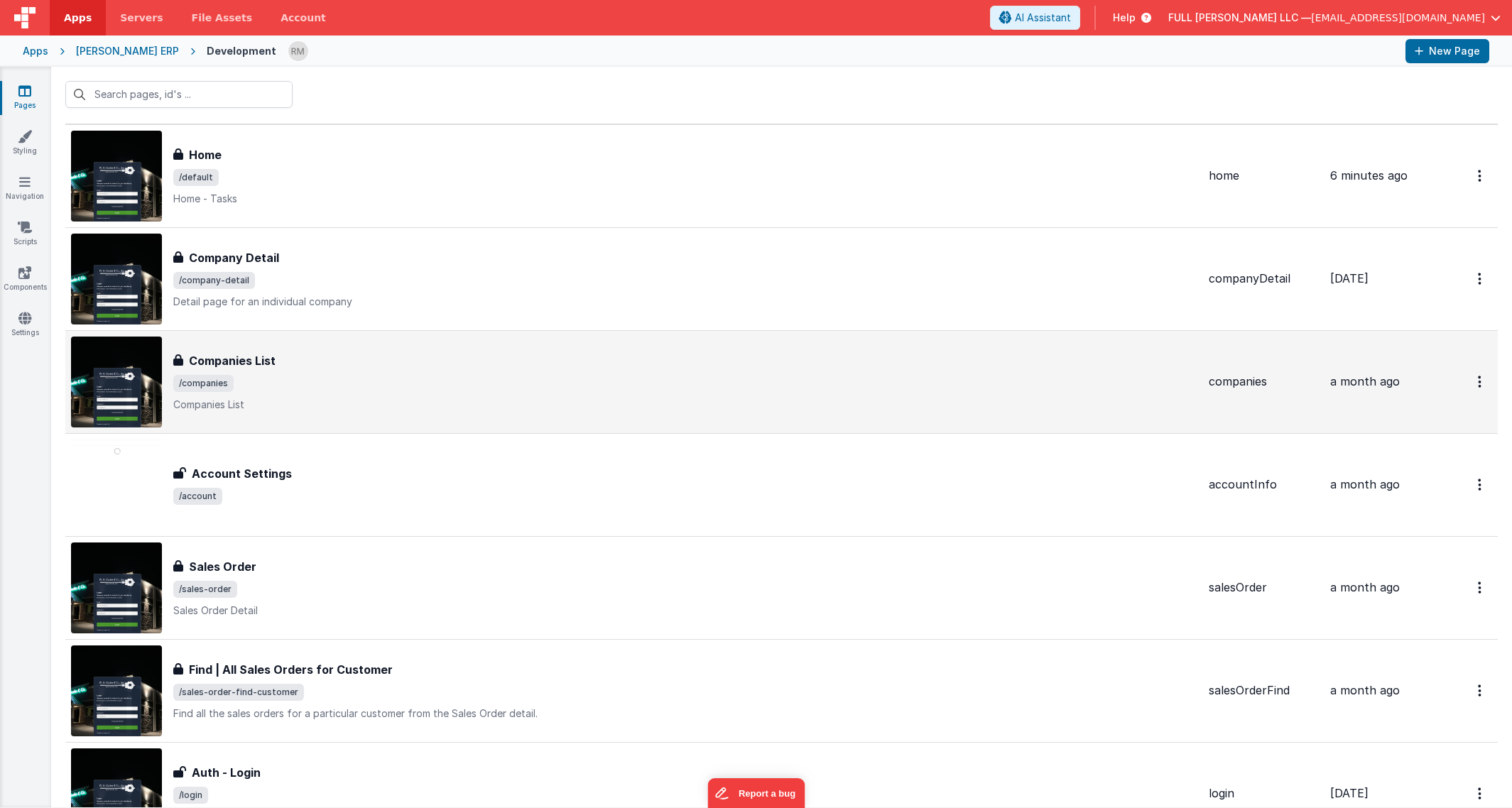
click at [375, 370] on div "Companies List Companies List /companies Companies List" at bounding box center [685, 382] width 1024 height 60
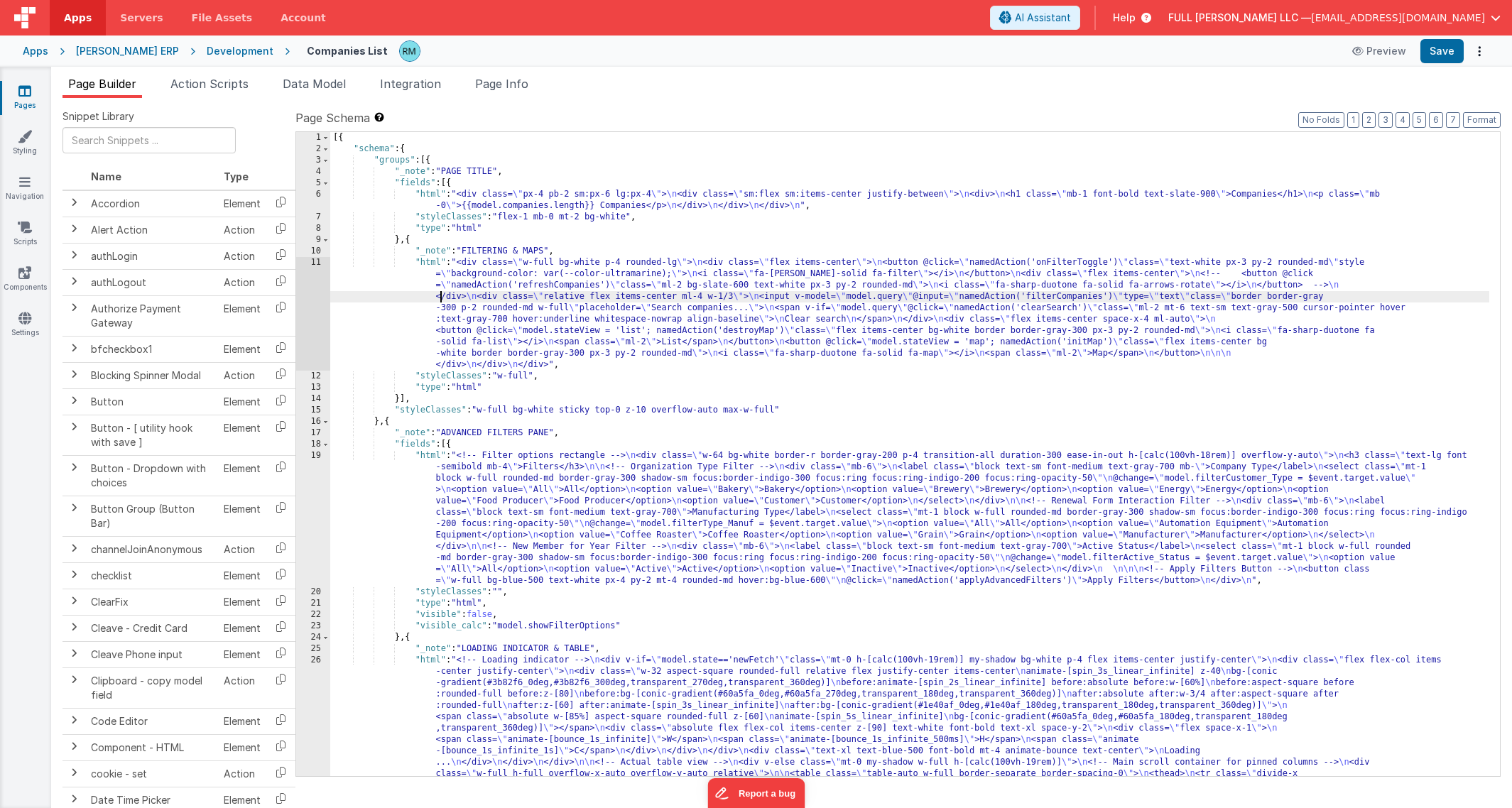
click at [440, 301] on div "[{ "schema" : { "groups" : [{ "_note" : "PAGE TITLE" , "fields" : [{ "html" : "…" at bounding box center [910, 824] width 1159 height 1383
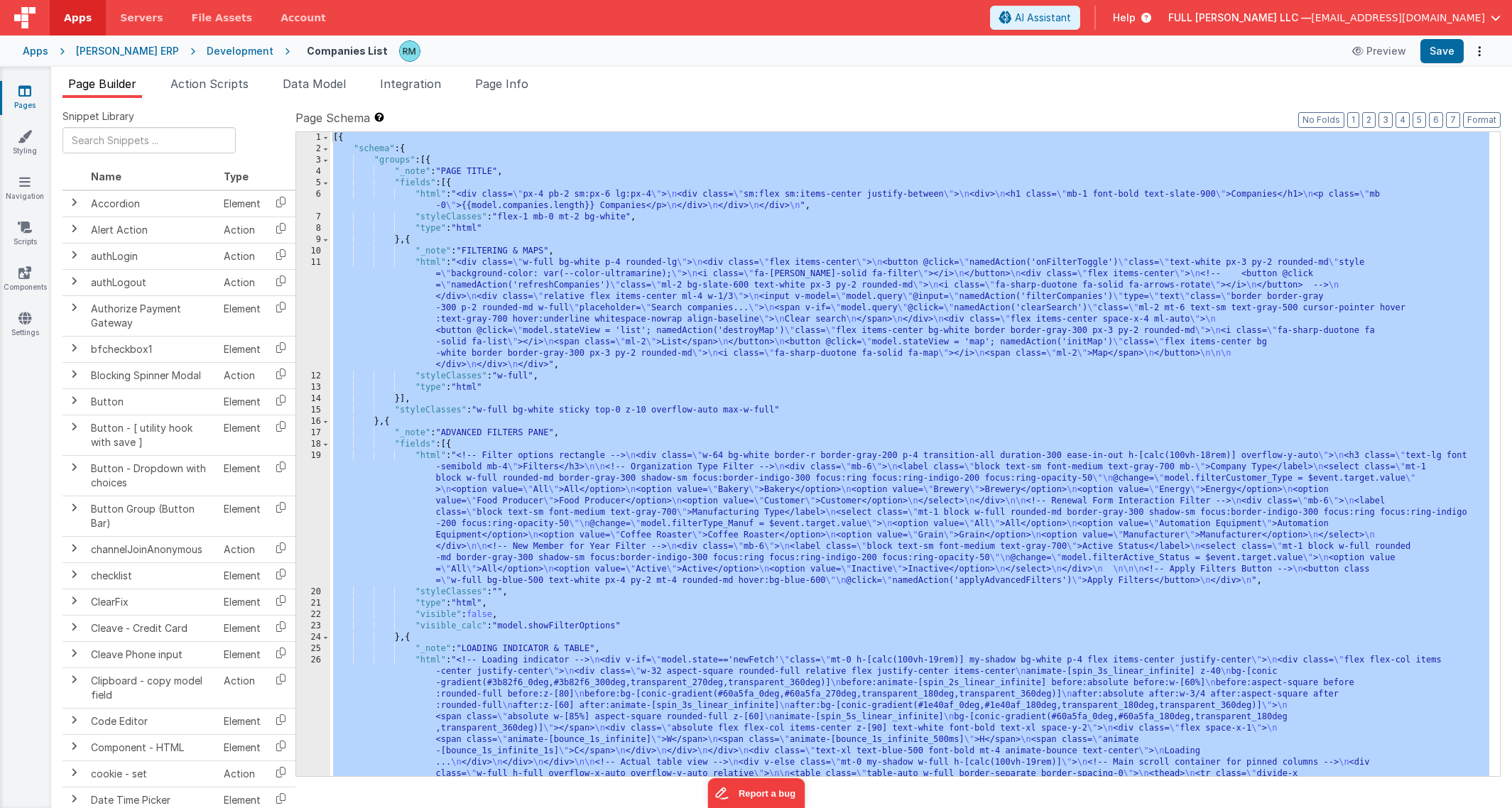
click at [27, 96] on icon at bounding box center [25, 91] width 13 height 14
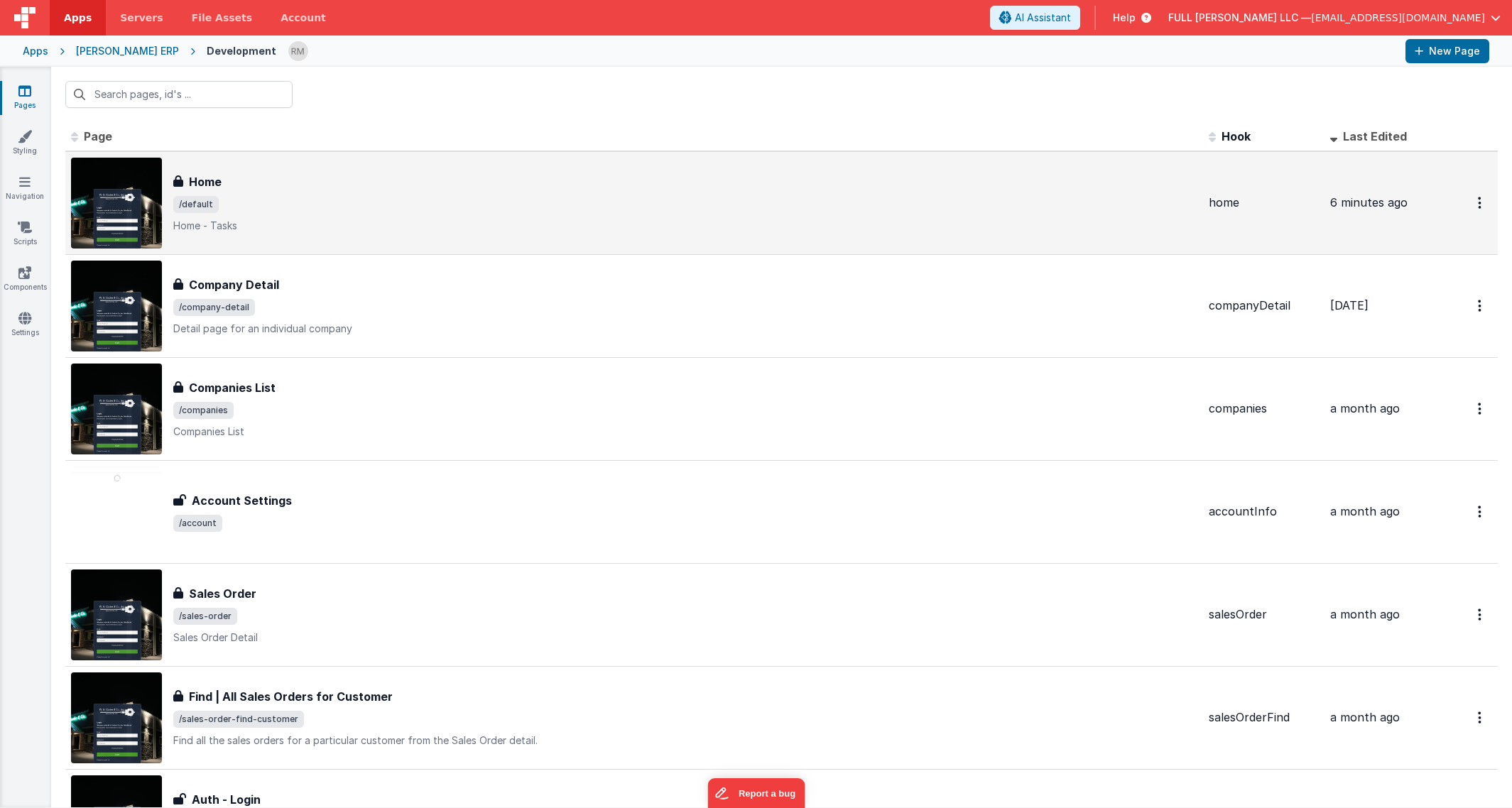
click at [250, 185] on div "Home" at bounding box center [685, 182] width 1024 height 17
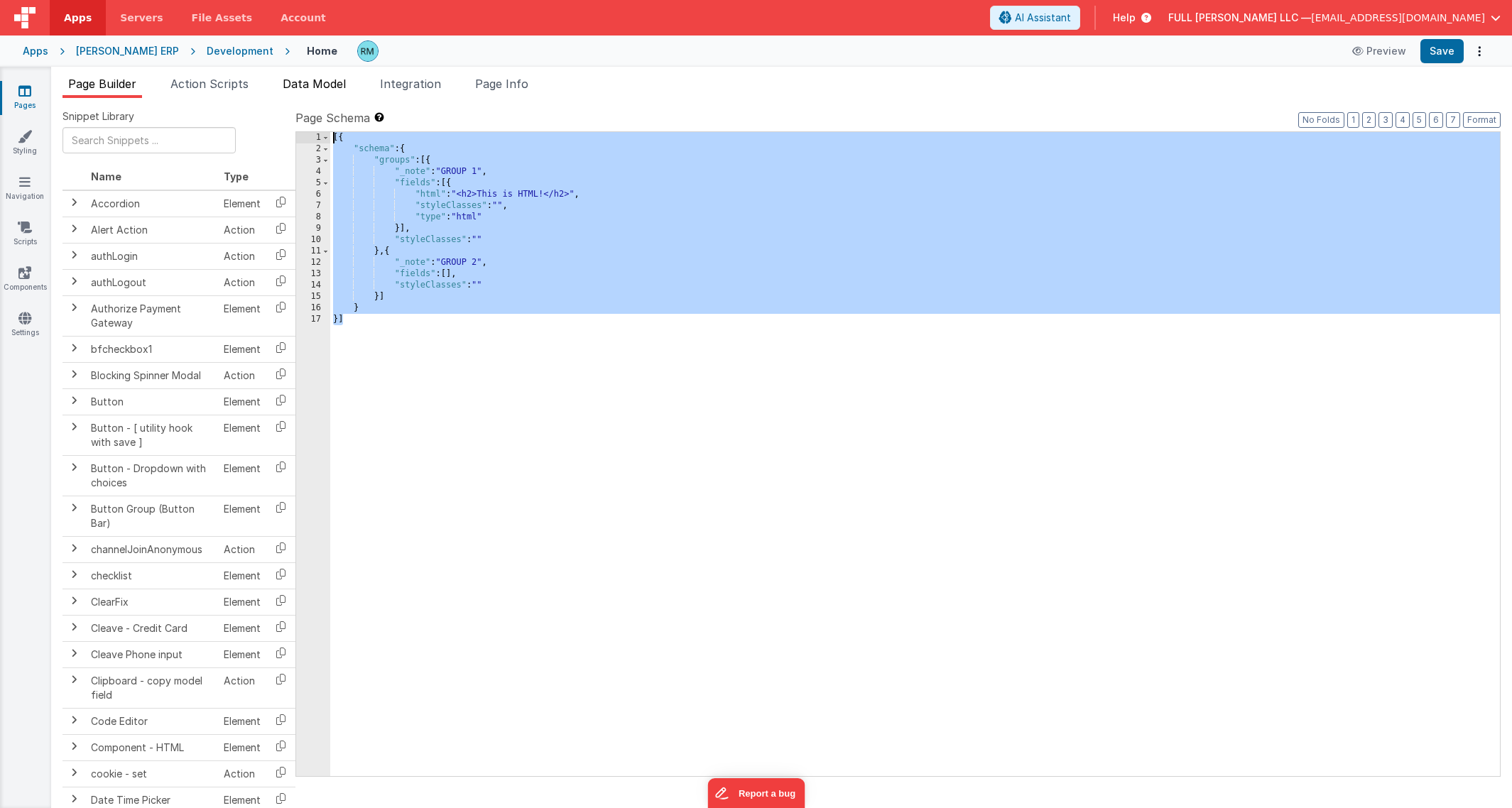
drag, startPoint x: 421, startPoint y: 359, endPoint x: 287, endPoint y: 79, distance: 310.4
click at [287, 79] on div "Page Builder Action Scripts Data Model Integration Page Info Snippet Library Na…" at bounding box center [782, 442] width 1461 height 733
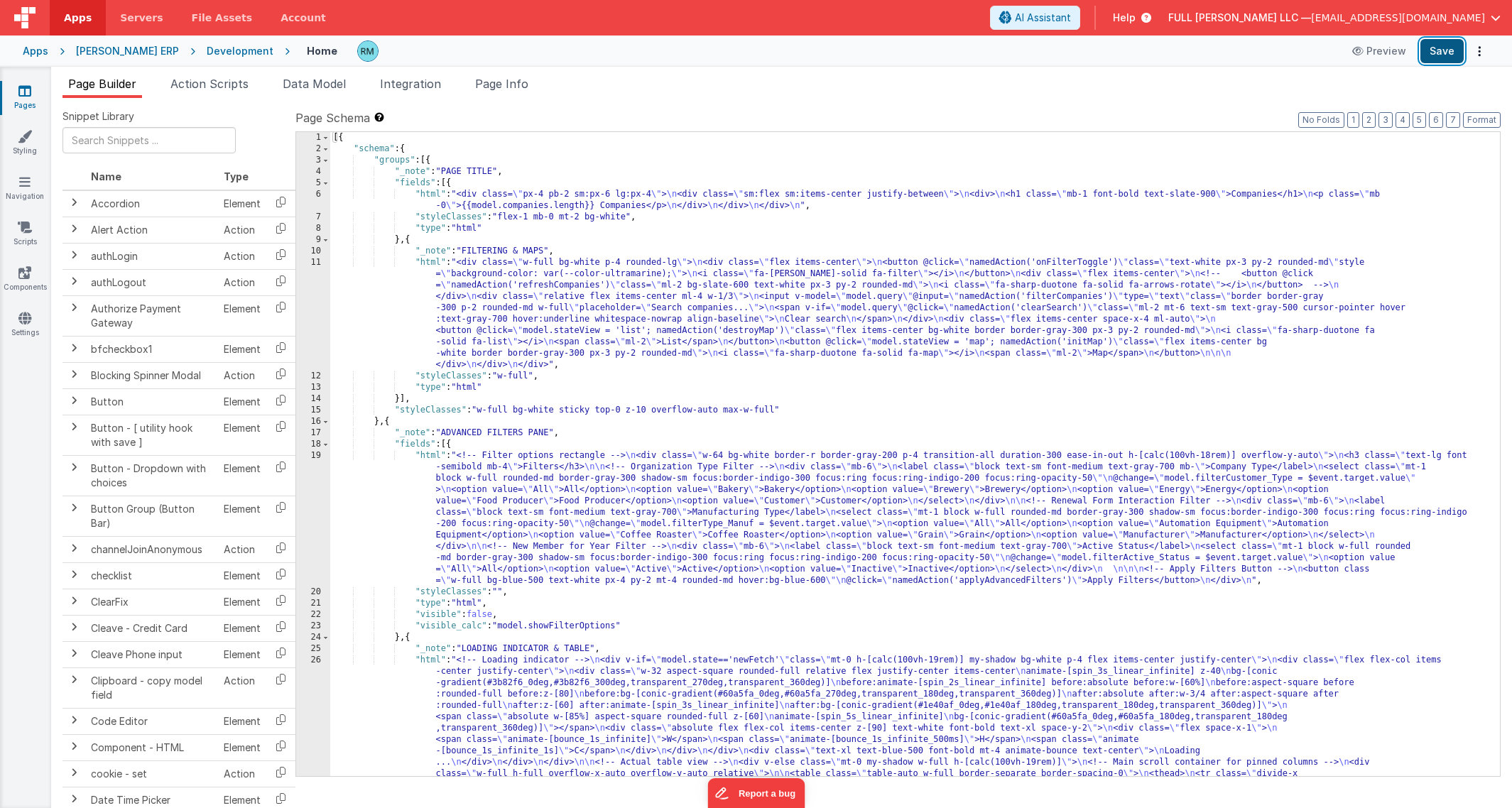
click at [1431, 58] on button "Save" at bounding box center [1442, 51] width 43 height 24
click at [32, 98] on link "Pages" at bounding box center [24, 97] width 51 height 28
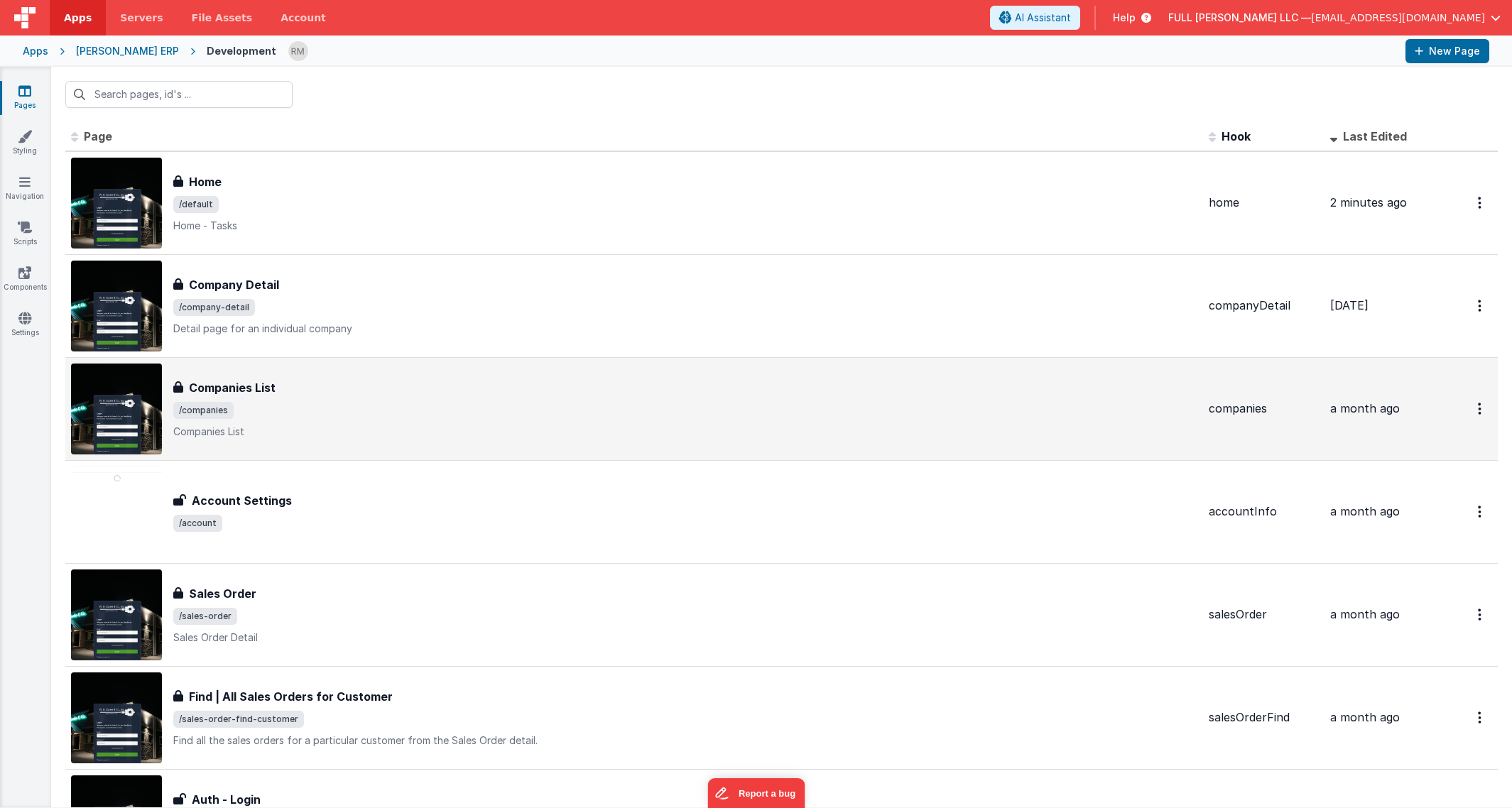
click at [230, 412] on span "/companies" at bounding box center [204, 411] width 60 height 17
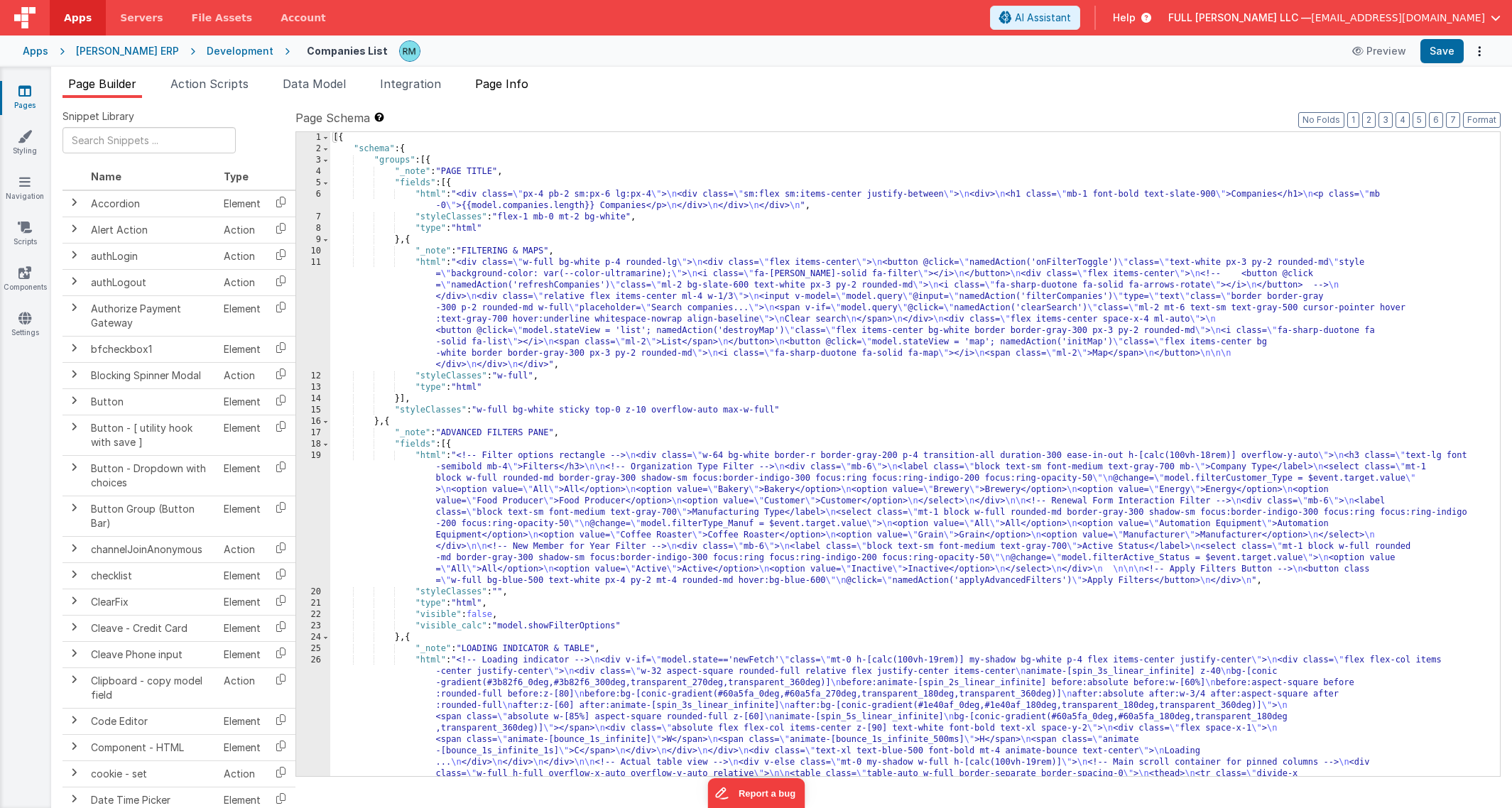
click at [524, 83] on span "Page Info" at bounding box center [502, 84] width 53 height 14
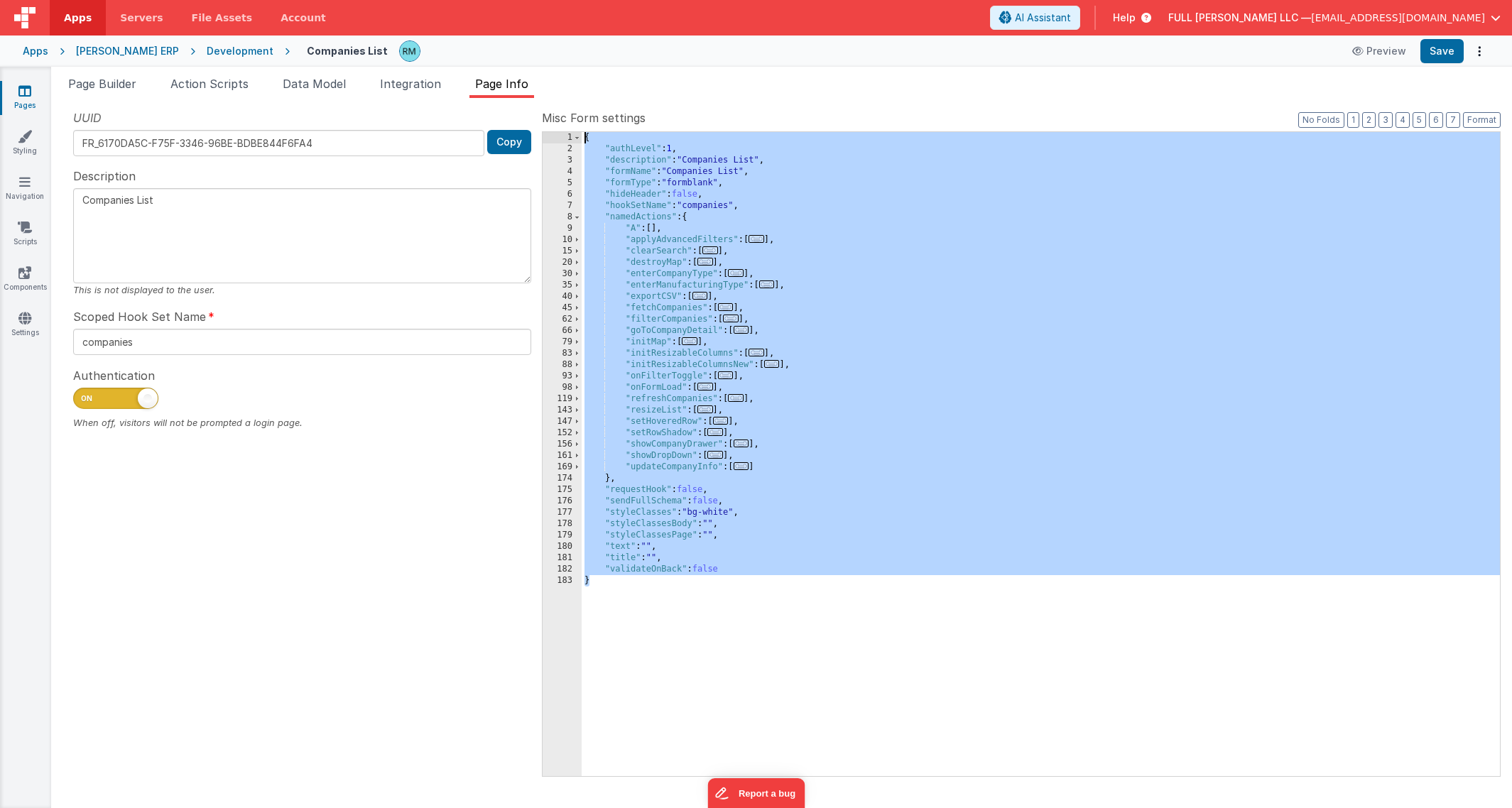
drag, startPoint x: 627, startPoint y: 647, endPoint x: 533, endPoint y: 123, distance: 532.4
click at [533, 123] on div "UUID FR_6170DA5C-F75F-3346-96BE-BDBE844F6FA4 Copy Description Companies List Th…" at bounding box center [782, 442] width 1439 height 666
click at [27, 96] on icon at bounding box center [25, 91] width 13 height 14
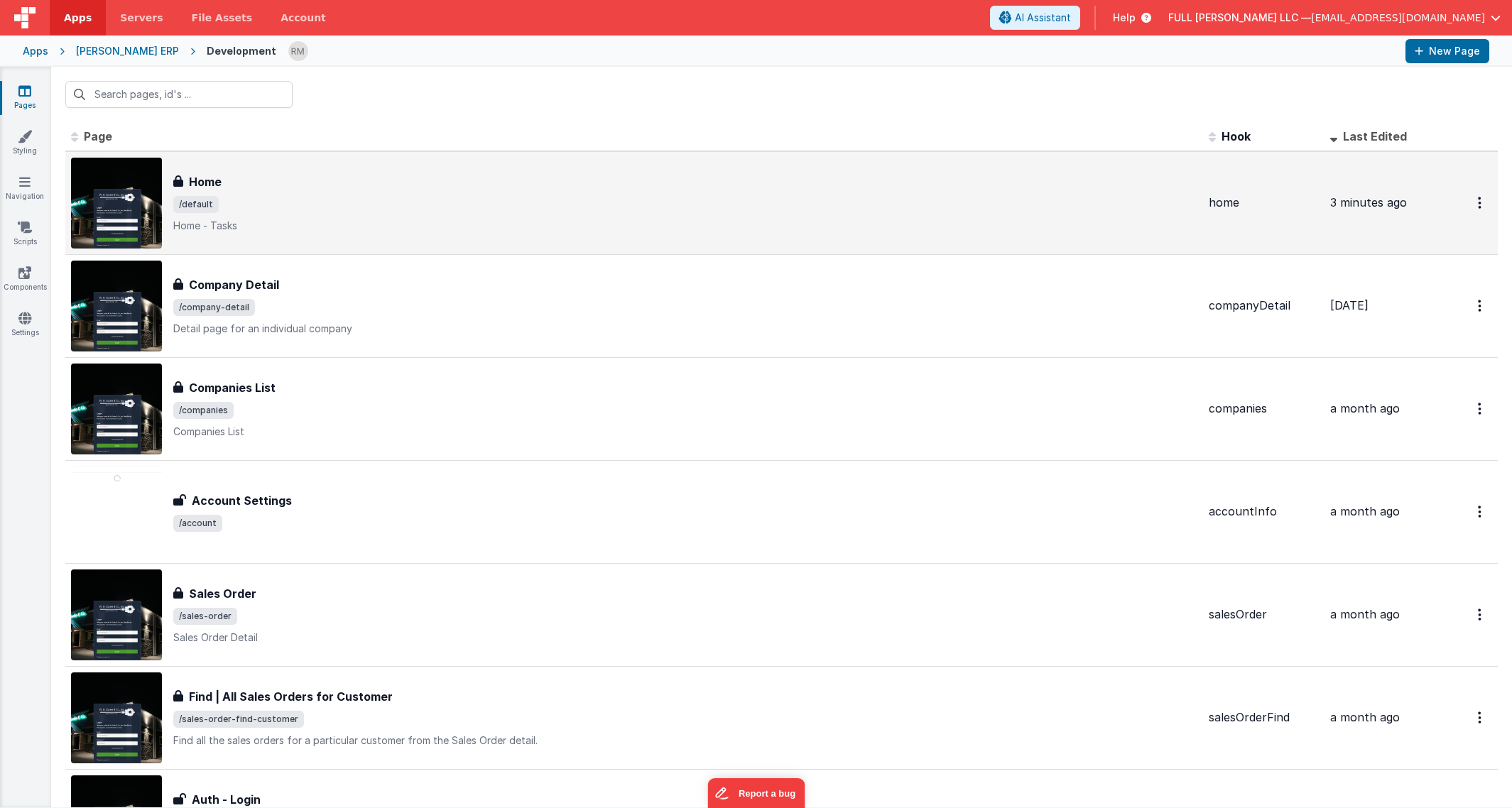
click at [233, 196] on span "/default" at bounding box center [685, 204] width 1024 height 17
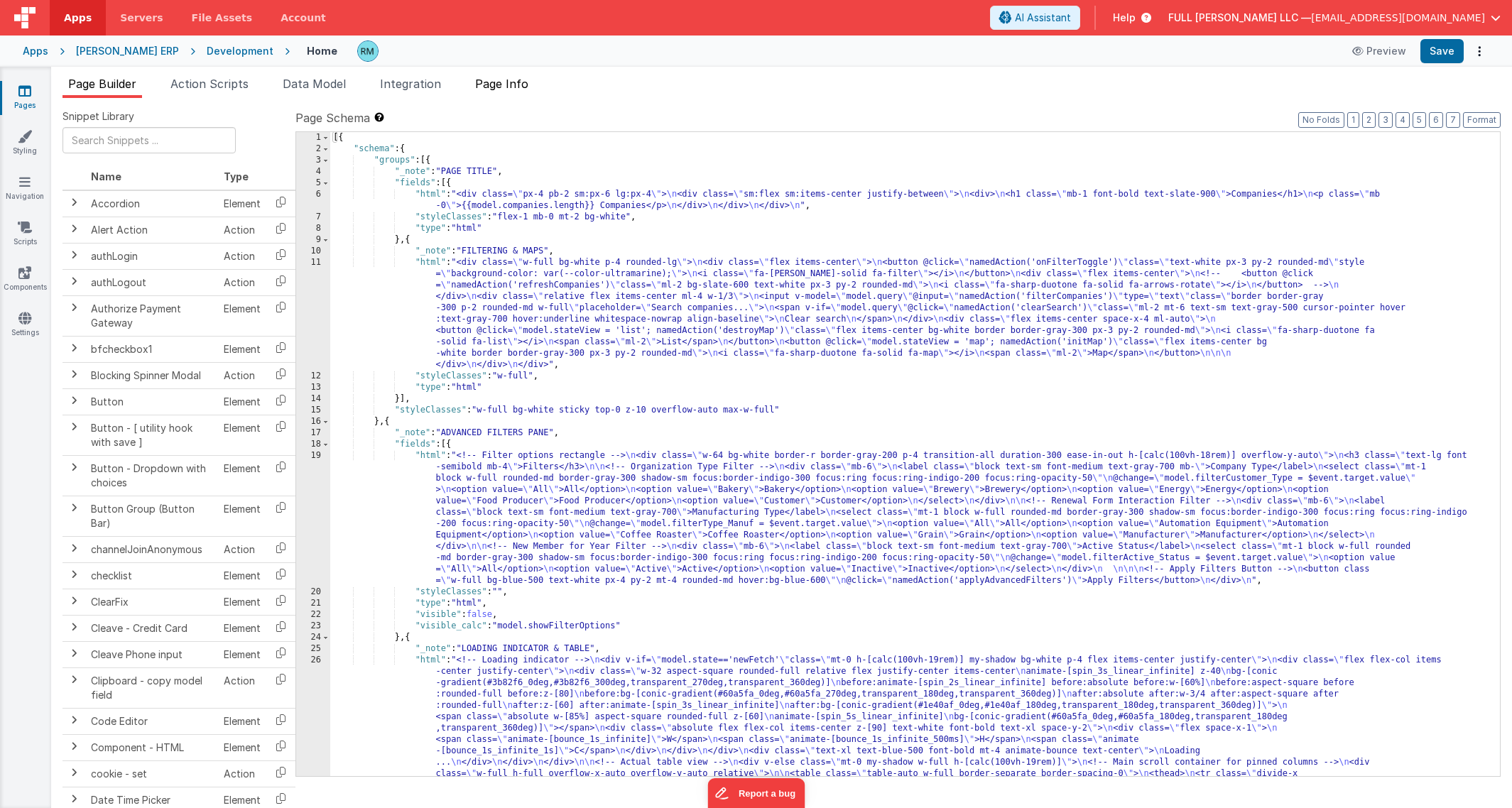
click at [508, 90] on li "Page Info" at bounding box center [502, 87] width 65 height 23
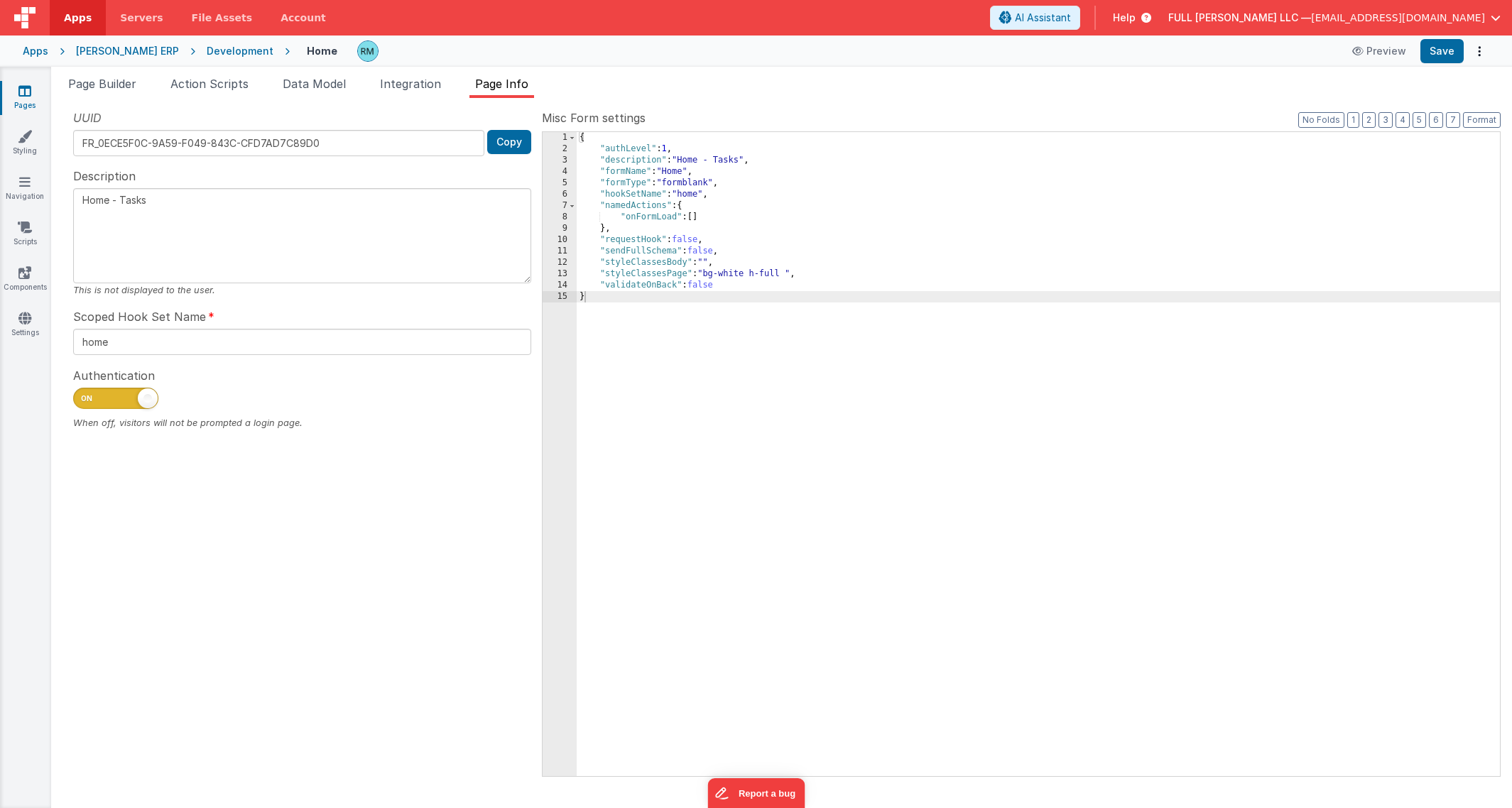
click at [603, 305] on div "{ "authLevel" : 1 , "description" : "Home - Tasks" , "formName" : "Home" , "for…" at bounding box center [1038, 466] width 923 height 667
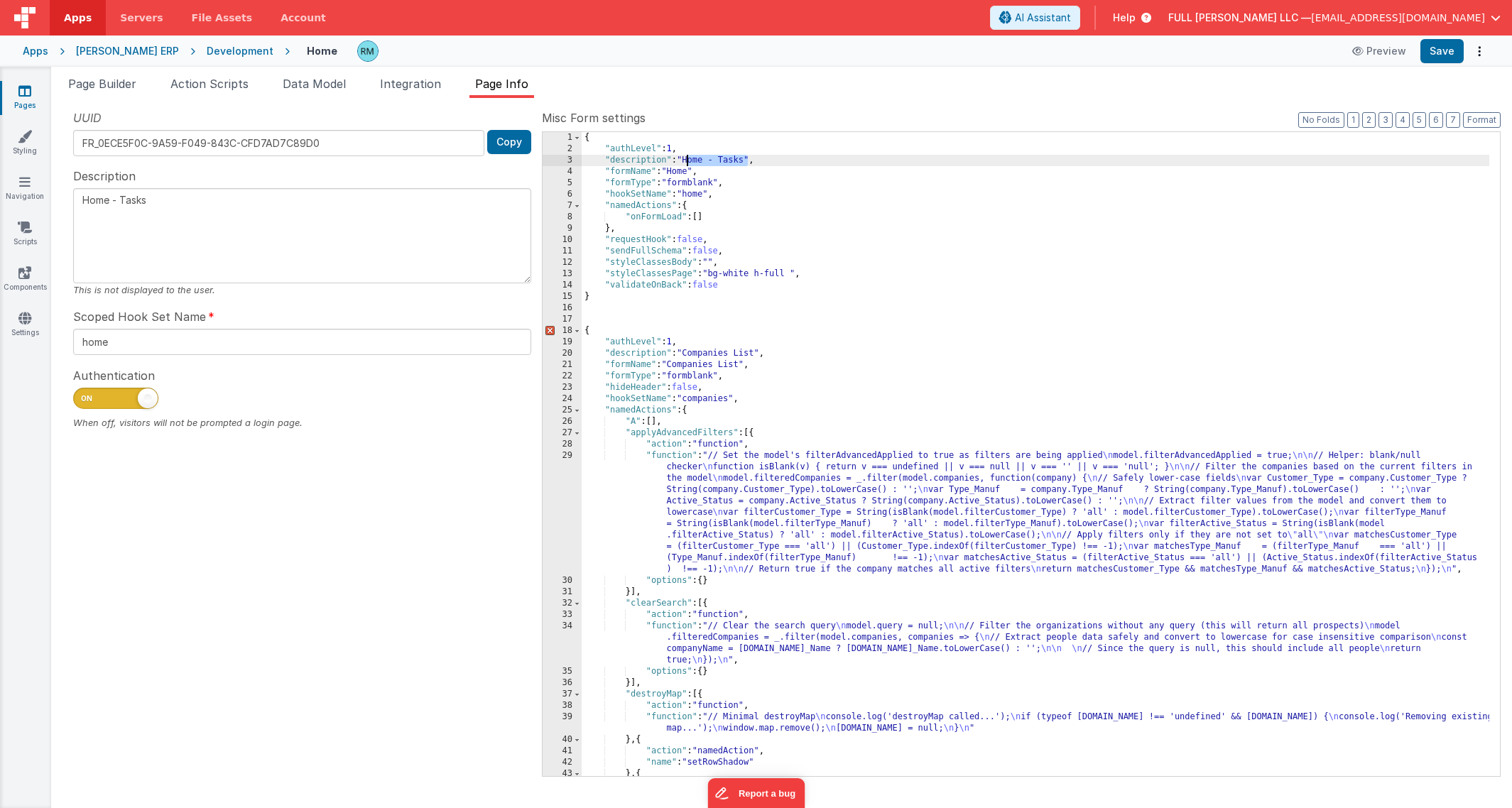
drag, startPoint x: 750, startPoint y: 160, endPoint x: 685, endPoint y: 161, distance: 65.0
click at [685, 161] on div "{ "authLevel" : 1 , "description" : "Home - Tasks" , "formName" : "Home" , "for…" at bounding box center [1035, 466] width 907 height 667
drag, startPoint x: 759, startPoint y: 355, endPoint x: 687, endPoint y: 353, distance: 72.0
click at [687, 353] on div "{ "authLevel" : 1 , "description" : "Home - Tasks" , "formName" : "Home" , "for…" at bounding box center [1035, 466] width 907 height 667
drag, startPoint x: 692, startPoint y: 174, endPoint x: 673, endPoint y: 173, distance: 19.0
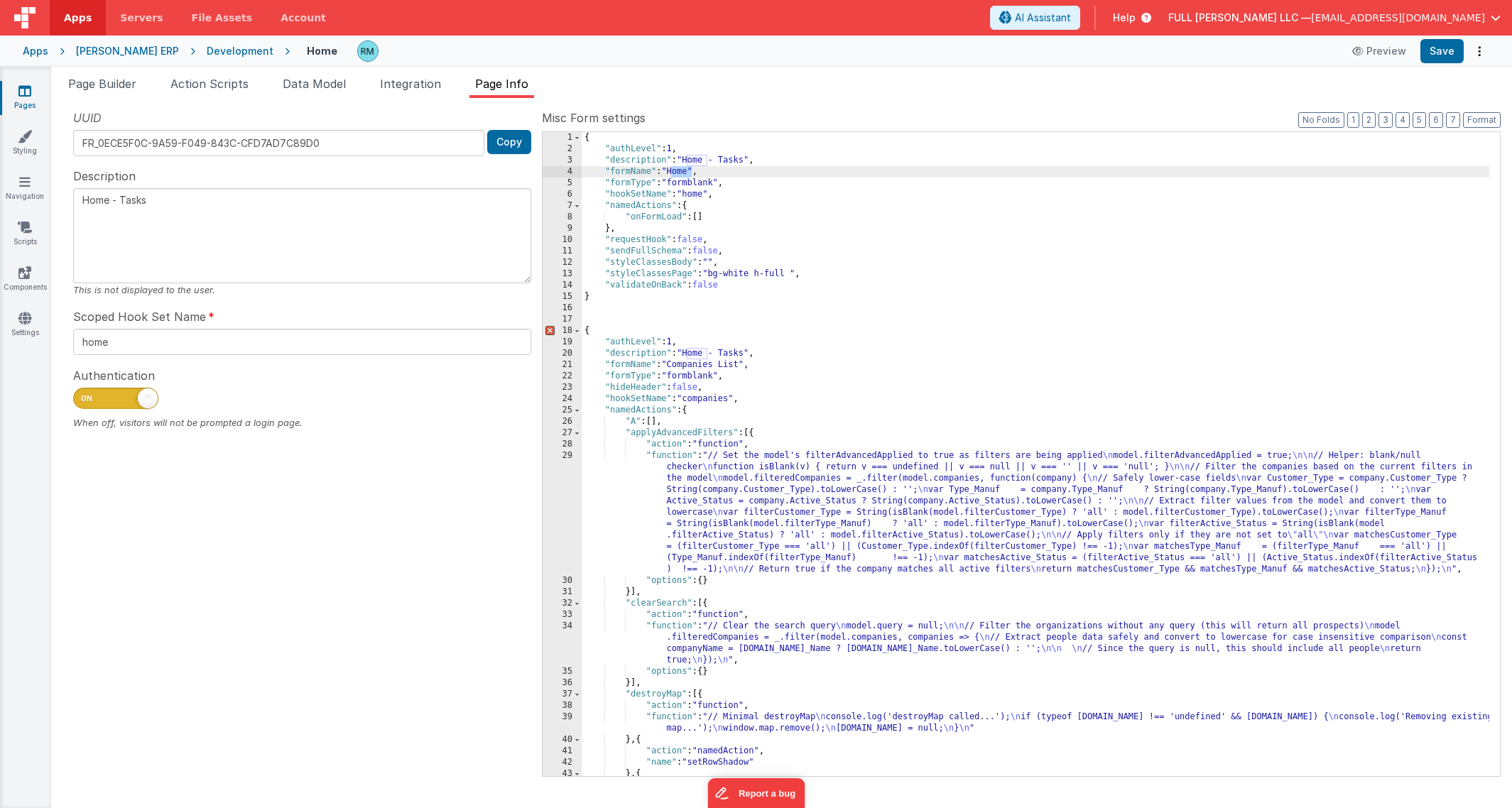
click at [673, 173] on div "{ "authLevel" : 1 , "description" : "Home - Tasks" , "formName" : "Home" , "for…" at bounding box center [1035, 466] width 907 height 667
drag, startPoint x: 744, startPoint y: 366, endPoint x: 673, endPoint y: 364, distance: 71.0
click at [673, 364] on div "{ "authLevel" : 1 , "description" : "Home - Tasks" , "formName" : "Home" , "for…" at bounding box center [1035, 466] width 907 height 667
drag, startPoint x: 706, startPoint y: 196, endPoint x: 687, endPoint y: 195, distance: 19.0
click at [687, 195] on div "{ "authLevel" : 1 , "description" : "Home - Tasks" , "formName" : "Home" , "for…" at bounding box center [1035, 466] width 907 height 667
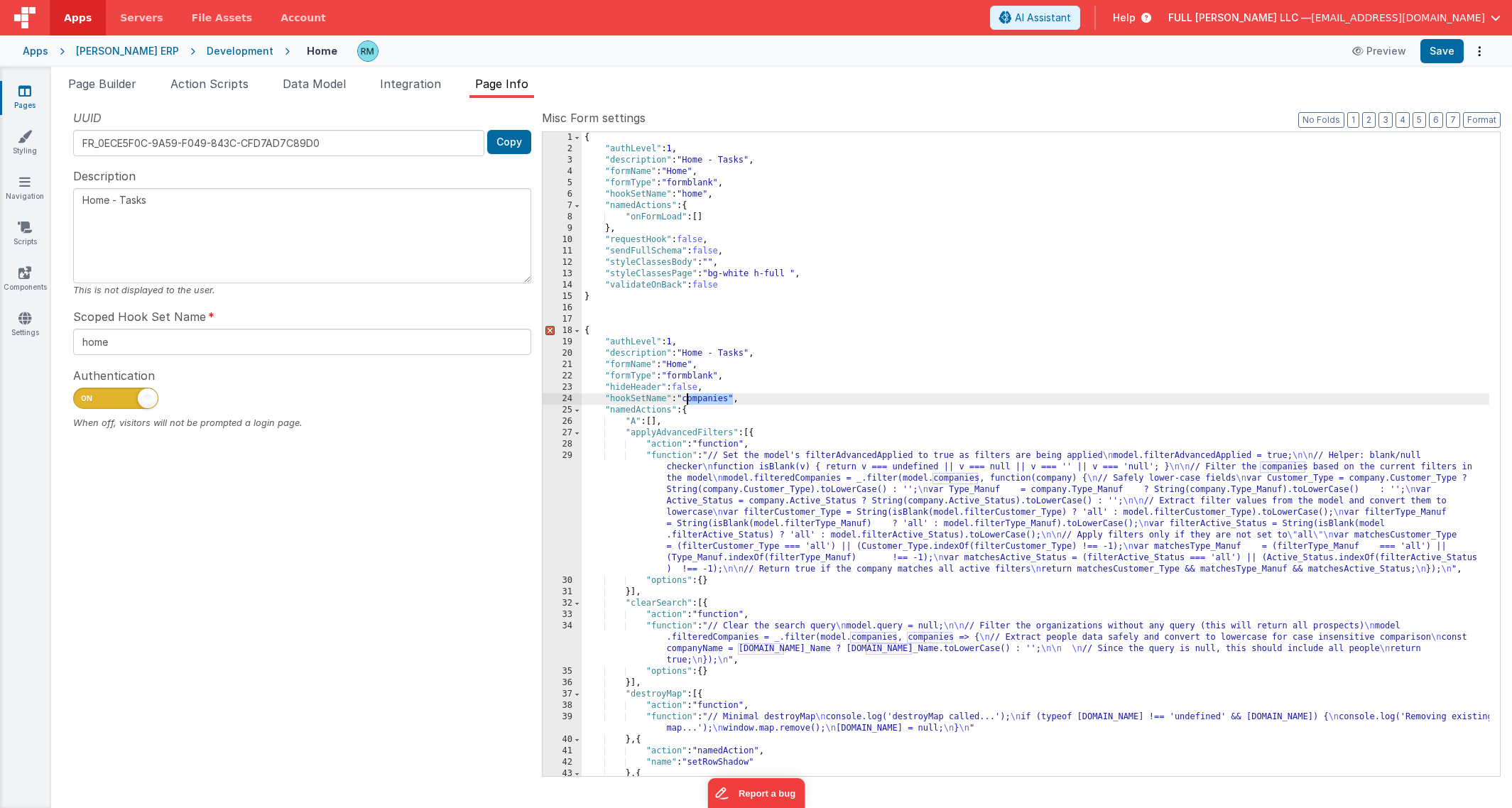
drag, startPoint x: 733, startPoint y: 401, endPoint x: 689, endPoint y: 399, distance: 44.0
click at [689, 399] on div "{ "authLevel" : 1 , "description" : "Home - Tasks" , "formName" : "Home" , "for…" at bounding box center [1035, 466] width 907 height 667
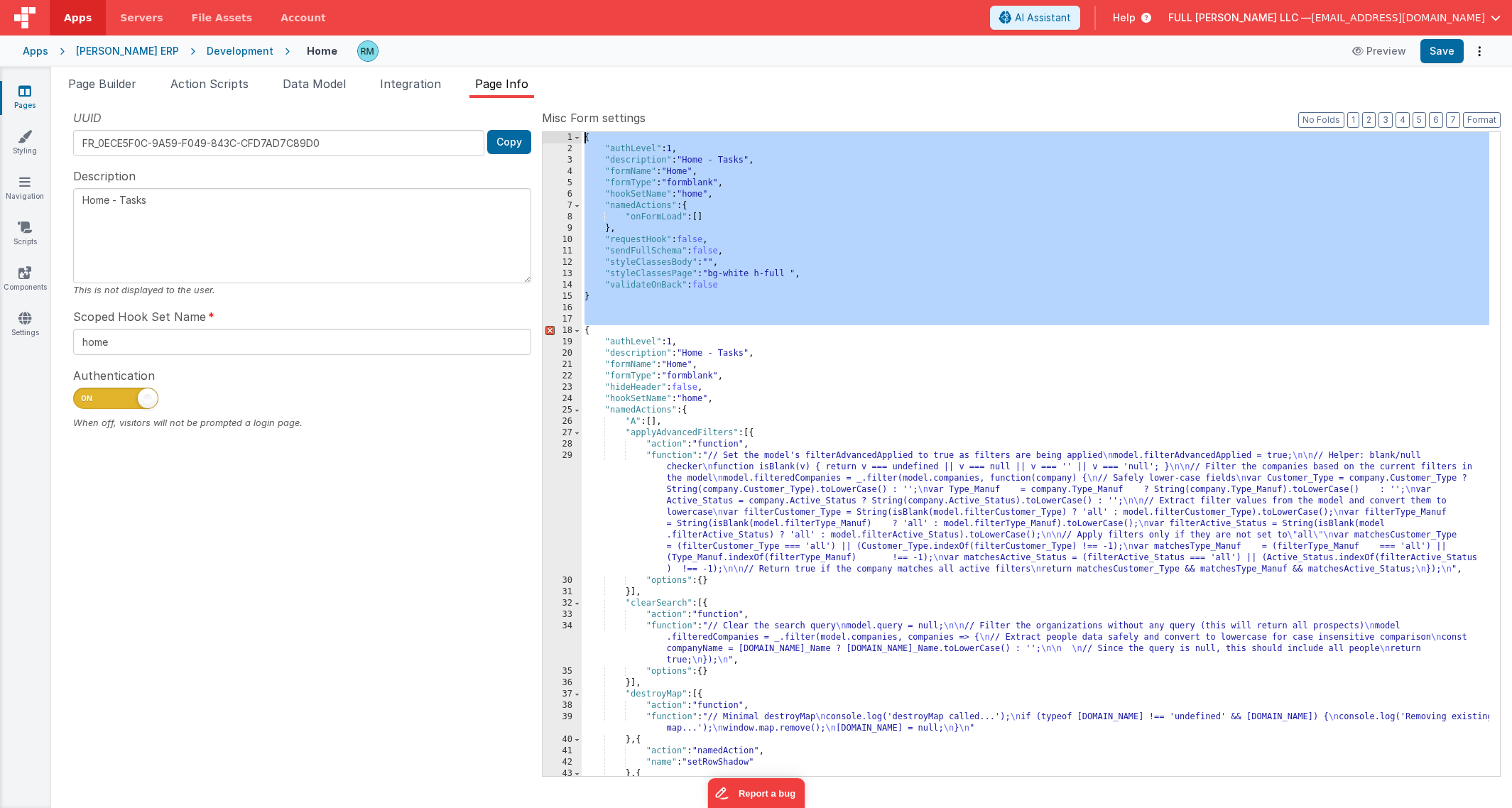
drag, startPoint x: 582, startPoint y: 332, endPoint x: 557, endPoint y: 132, distance: 201.6
click at [557, 132] on div "1 2 3 4 5 6 7 8 9 10 11 12 13 14 15 16 17 18 19 20 21 22 23 24 25 26 27 28 29 3…" at bounding box center [1021, 454] width 959 height 645
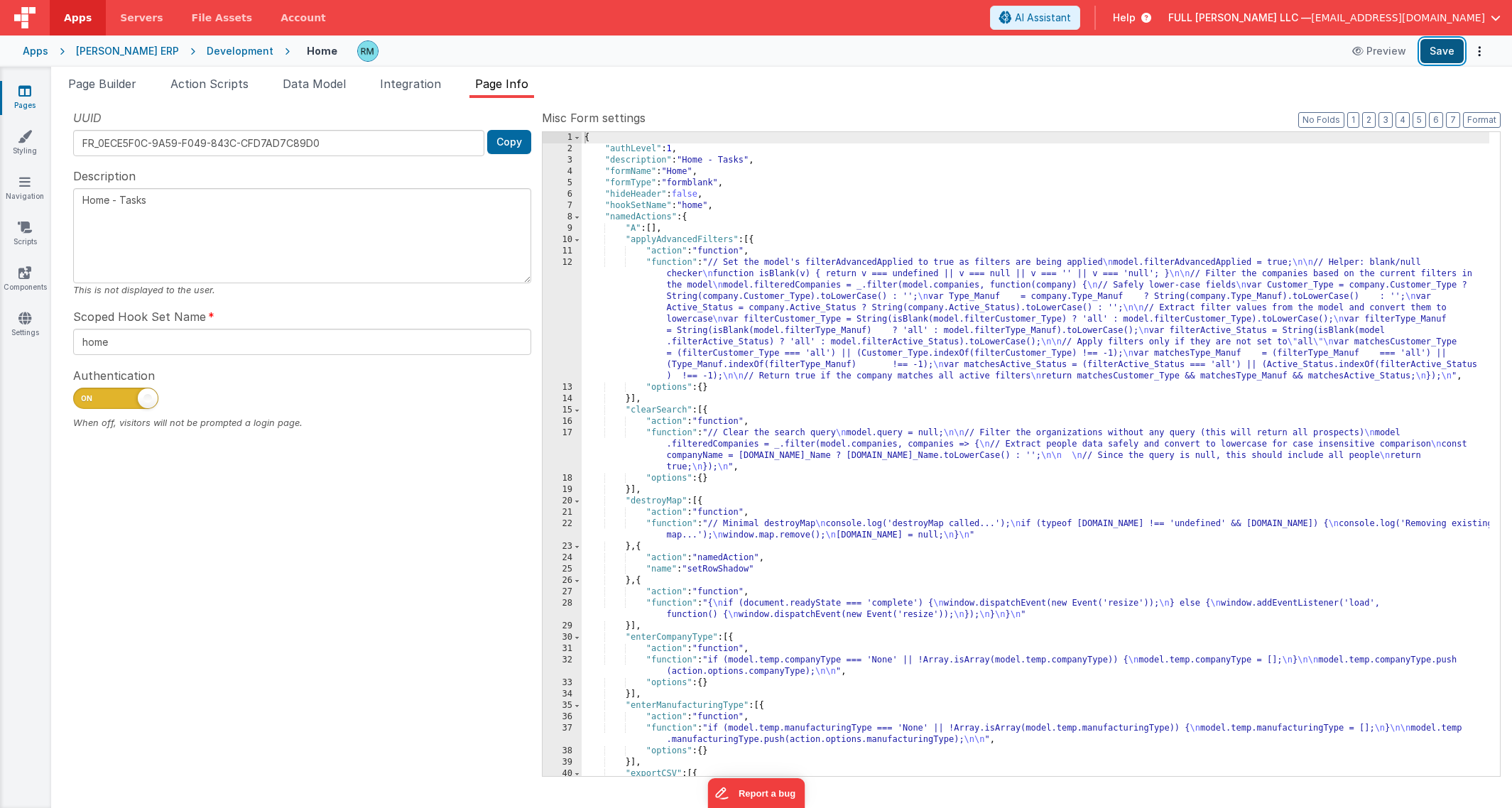
click at [1436, 53] on button "Save" at bounding box center [1442, 51] width 43 height 24
click at [127, 88] on span "Page Builder" at bounding box center [102, 84] width 68 height 14
